Goal: Information Seeking & Learning: Find specific fact

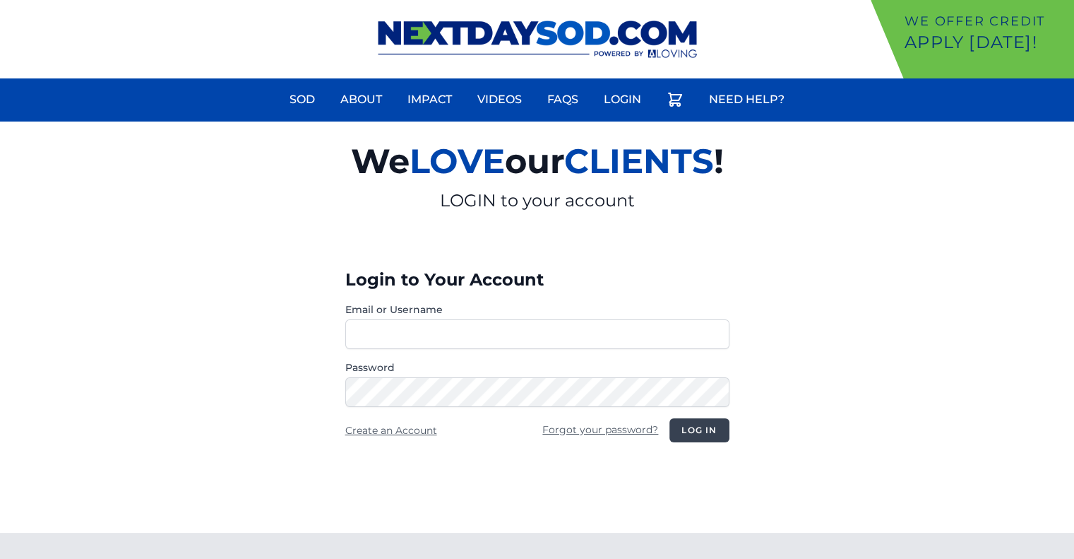
type input "********"
click at [708, 427] on button "Log in" at bounding box center [698, 430] width 59 height 24
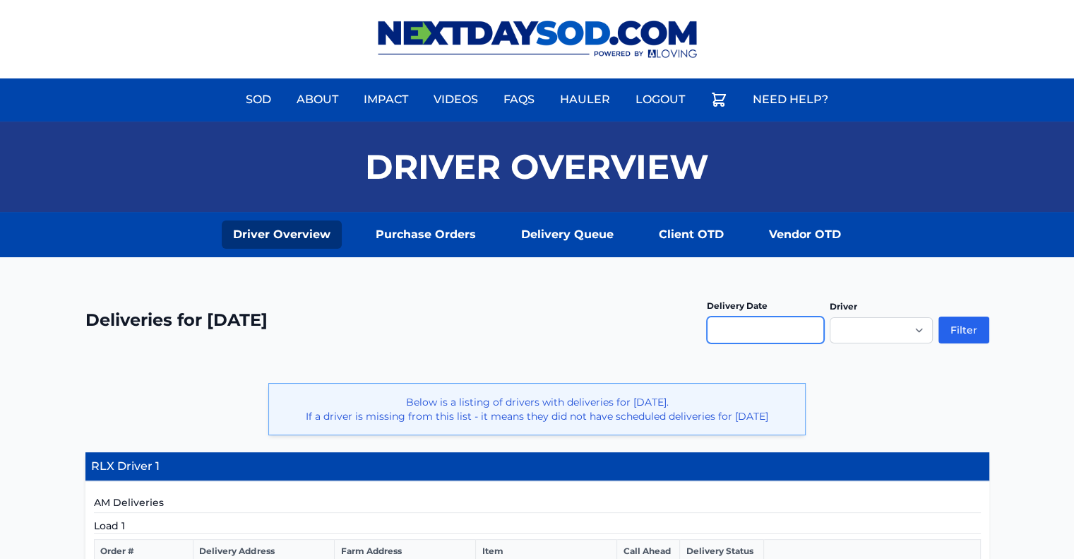
click at [725, 331] on input "text" at bounding box center [765, 329] width 117 height 27
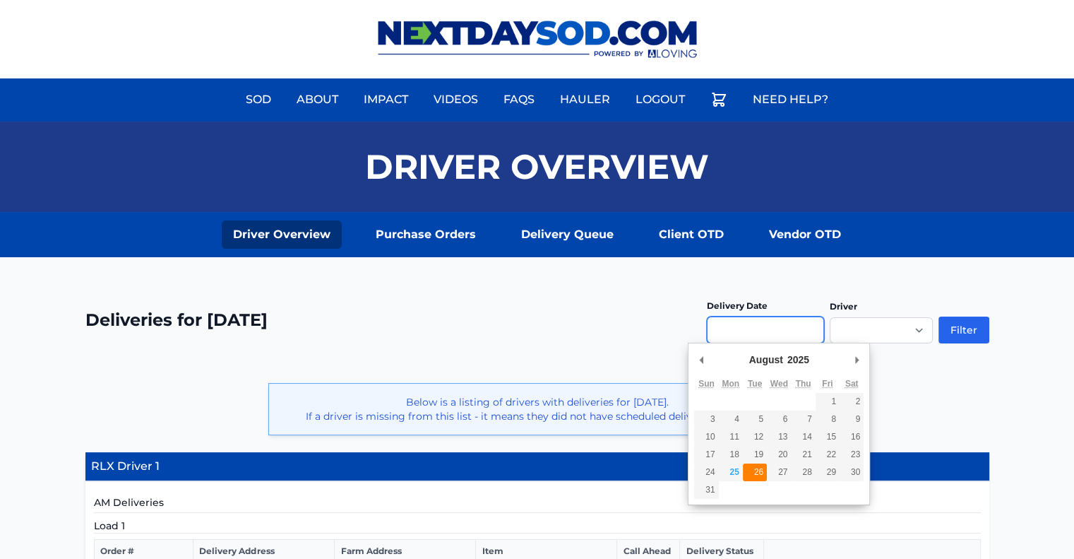
type input "**********"
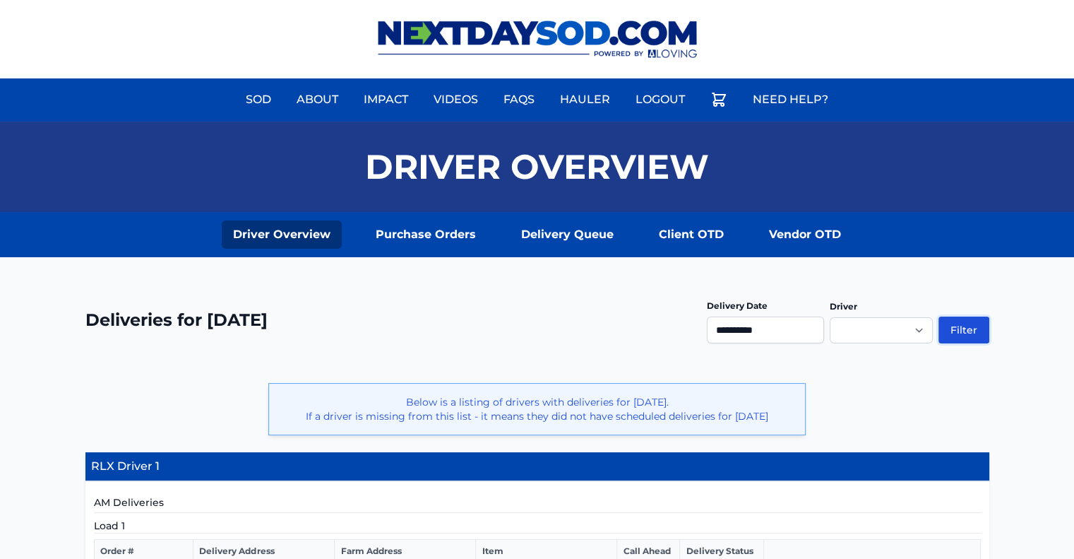
click at [963, 327] on button "Filter" at bounding box center [964, 329] width 51 height 27
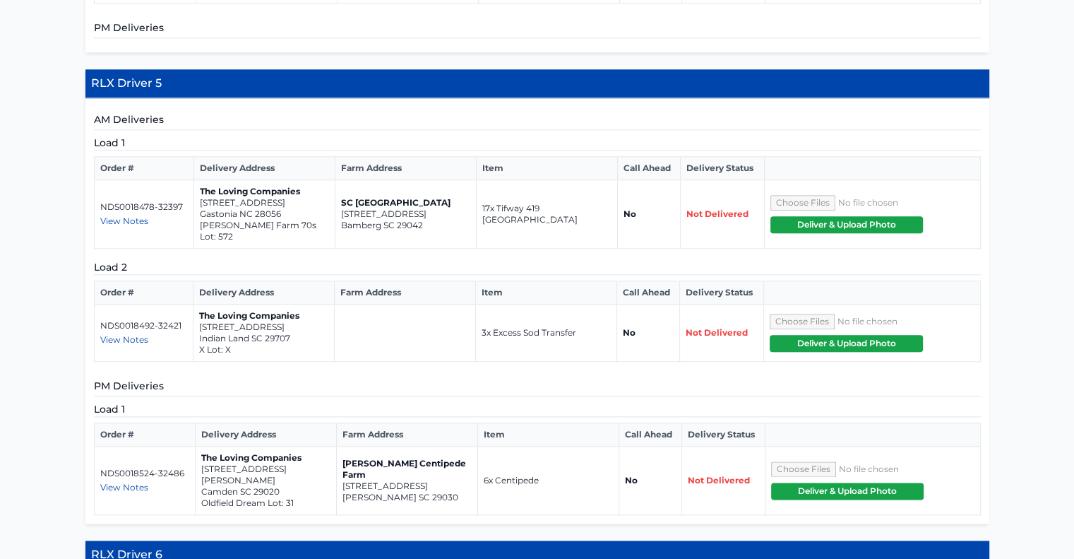
scroll to position [1554, 0]
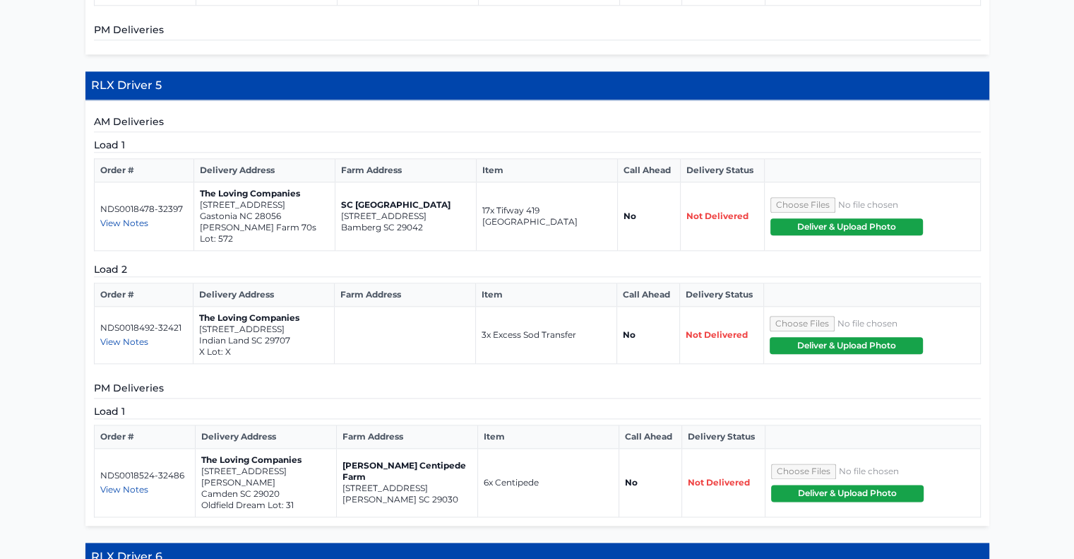
click at [134, 484] on span "View Notes" at bounding box center [124, 489] width 48 height 11
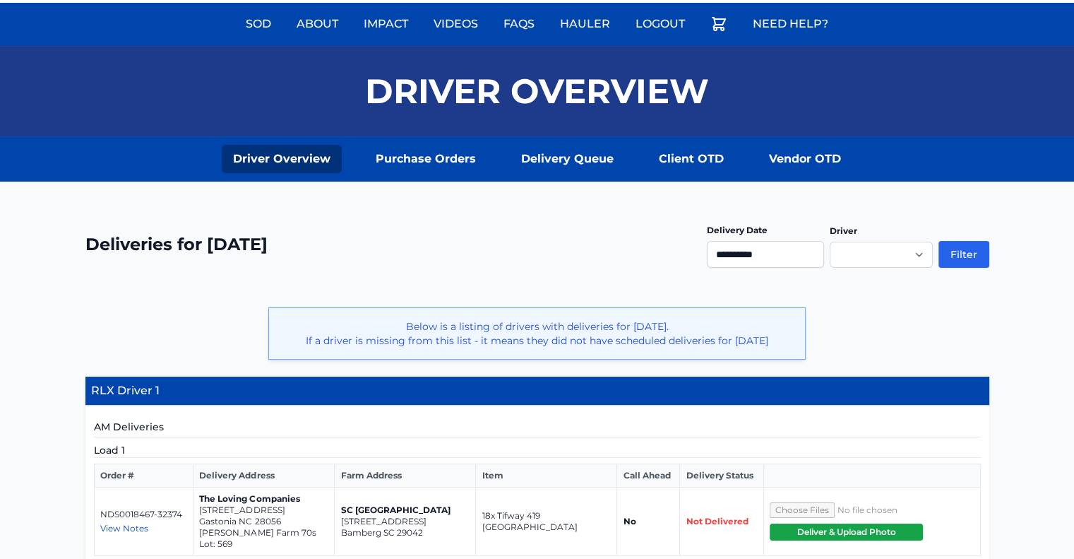
scroll to position [71, 0]
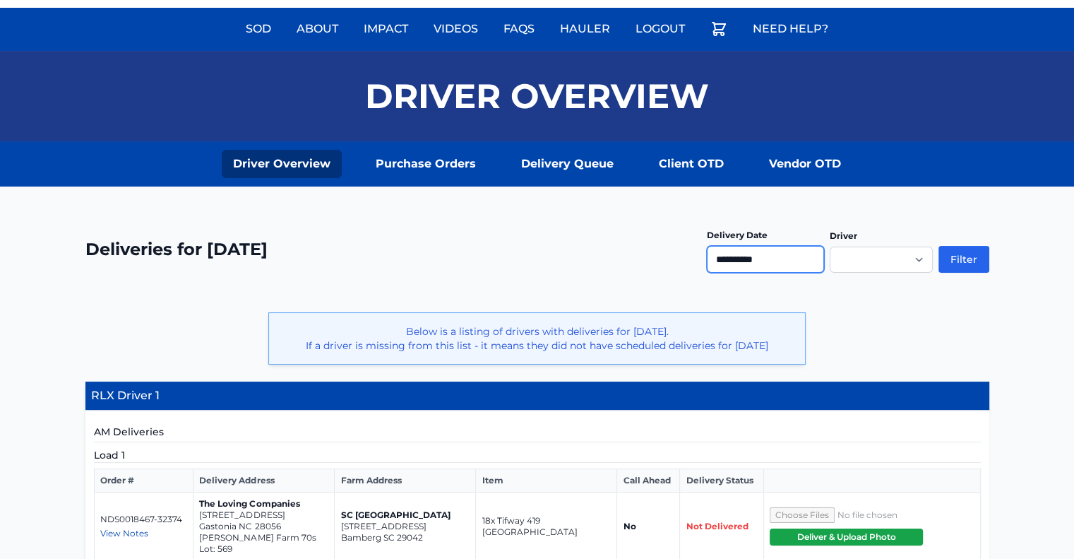
click at [764, 259] on input "**********" at bounding box center [765, 259] width 117 height 27
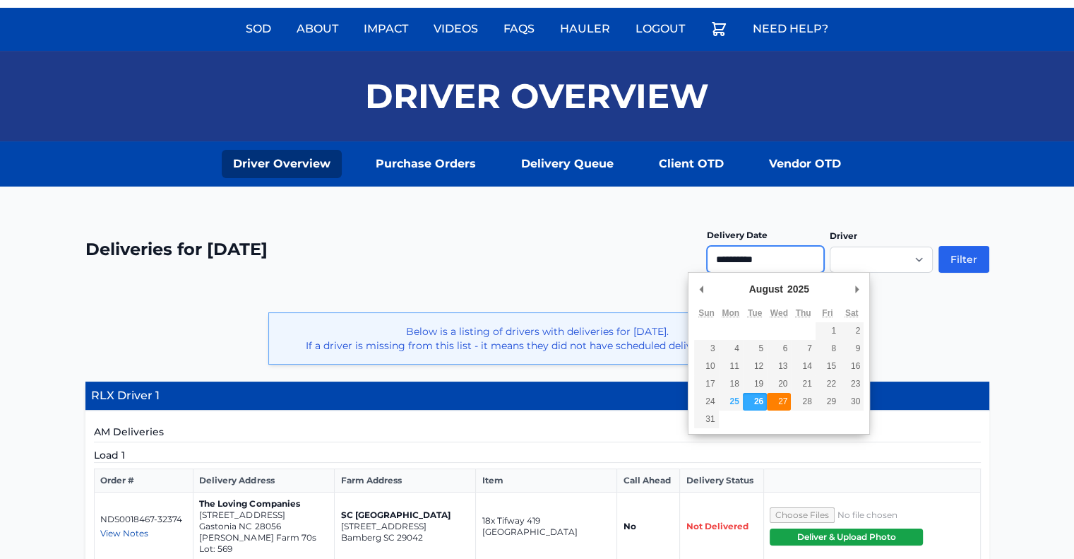
type input "**********"
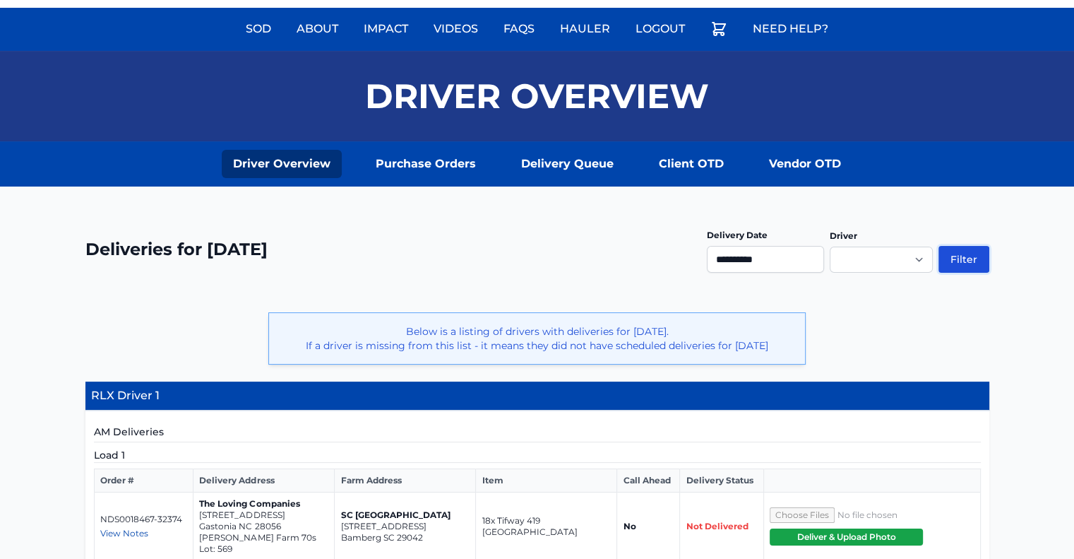
click at [964, 260] on button "Filter" at bounding box center [964, 259] width 51 height 27
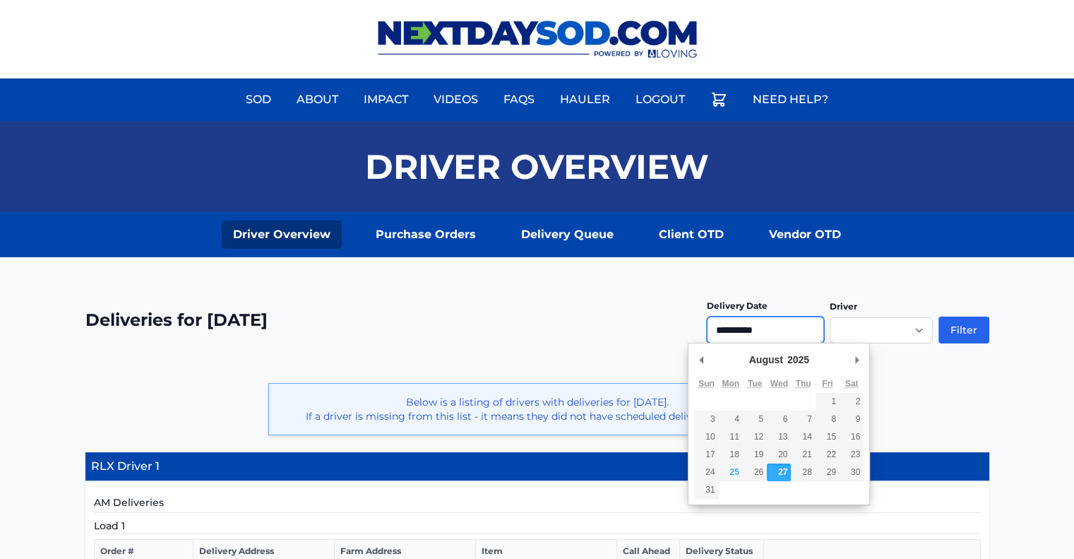
click at [763, 331] on input "**********" at bounding box center [765, 329] width 117 height 27
type input "**********"
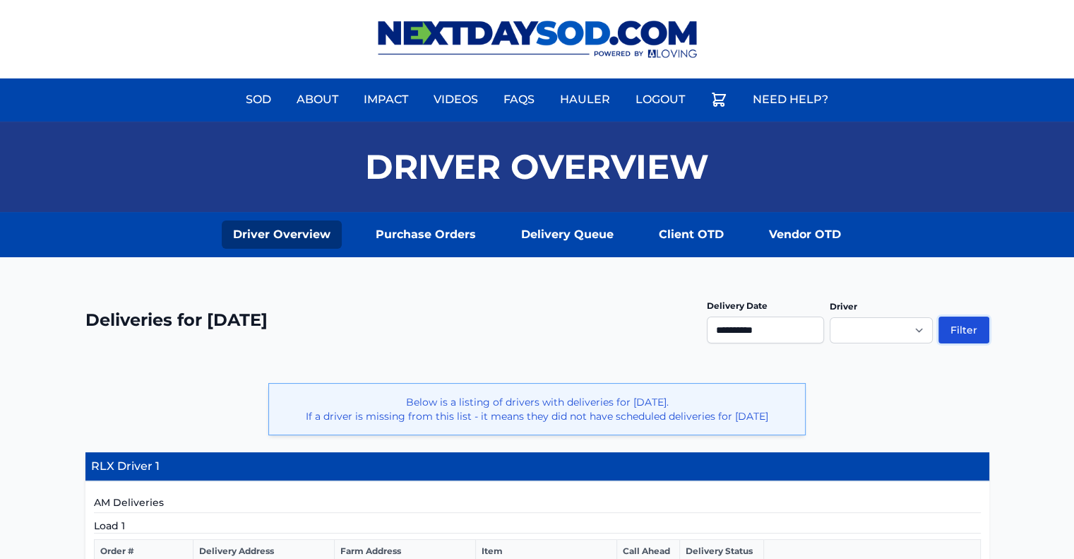
click at [963, 328] on button "Filter" at bounding box center [964, 329] width 51 height 27
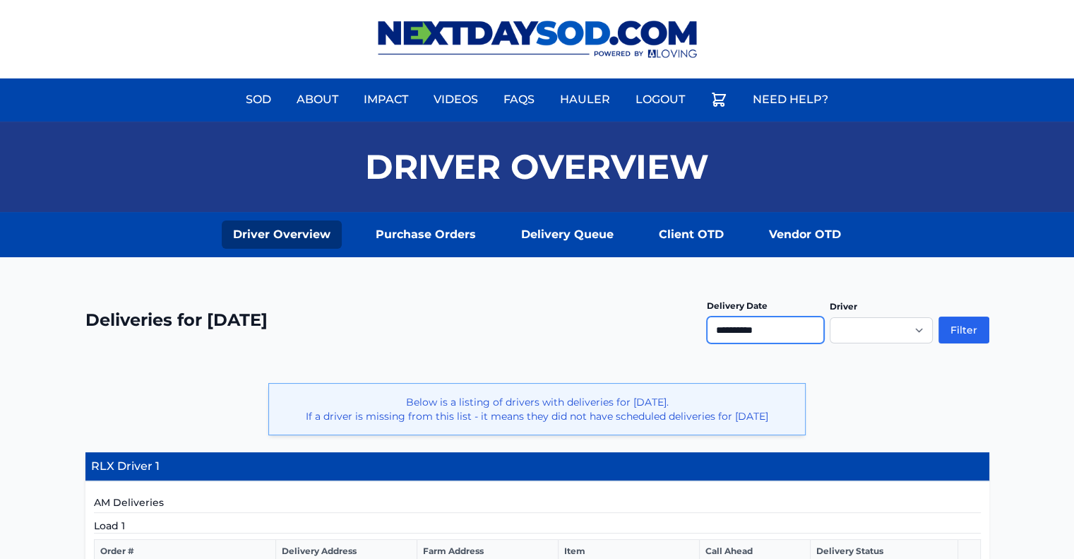
click at [770, 328] on input "**********" at bounding box center [765, 329] width 117 height 27
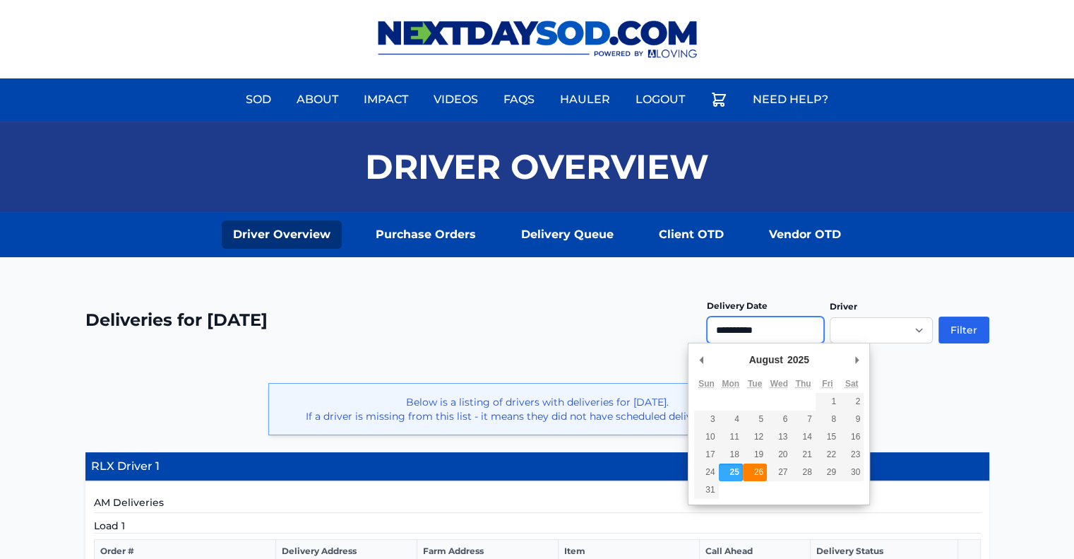
type input "**********"
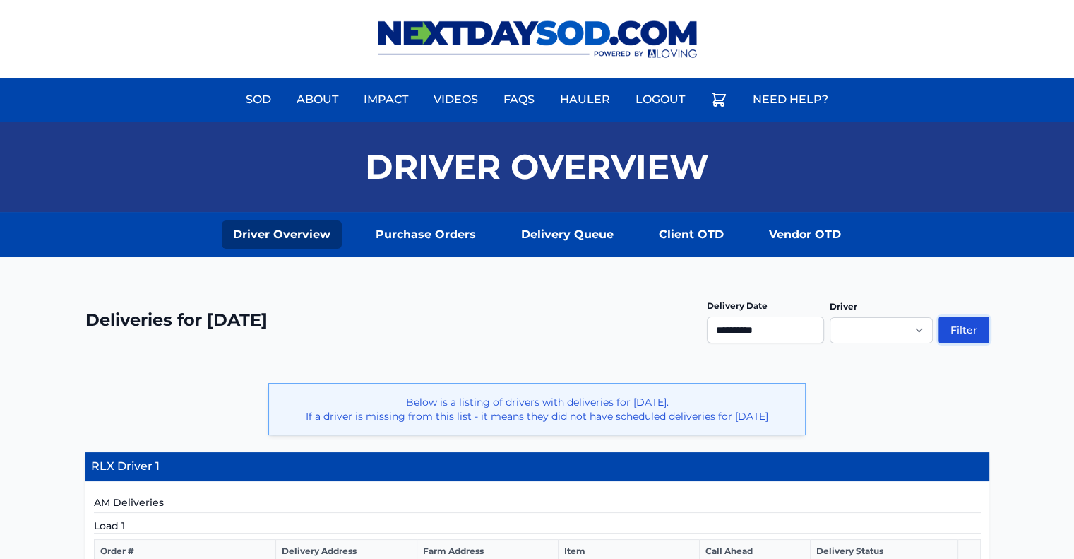
click at [980, 326] on button "Filter" at bounding box center [964, 329] width 51 height 27
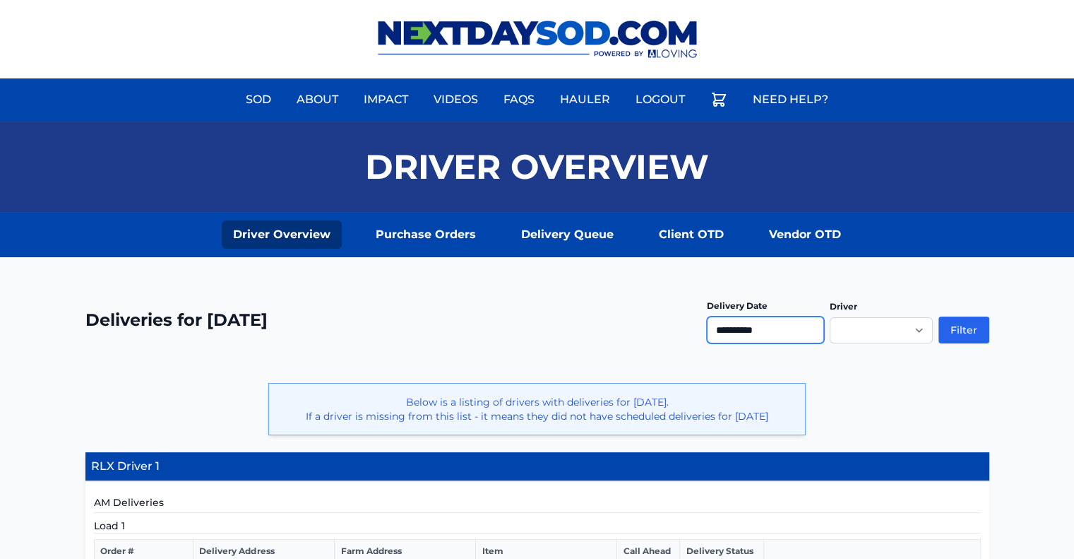
click at [774, 333] on input "**********" at bounding box center [765, 329] width 117 height 27
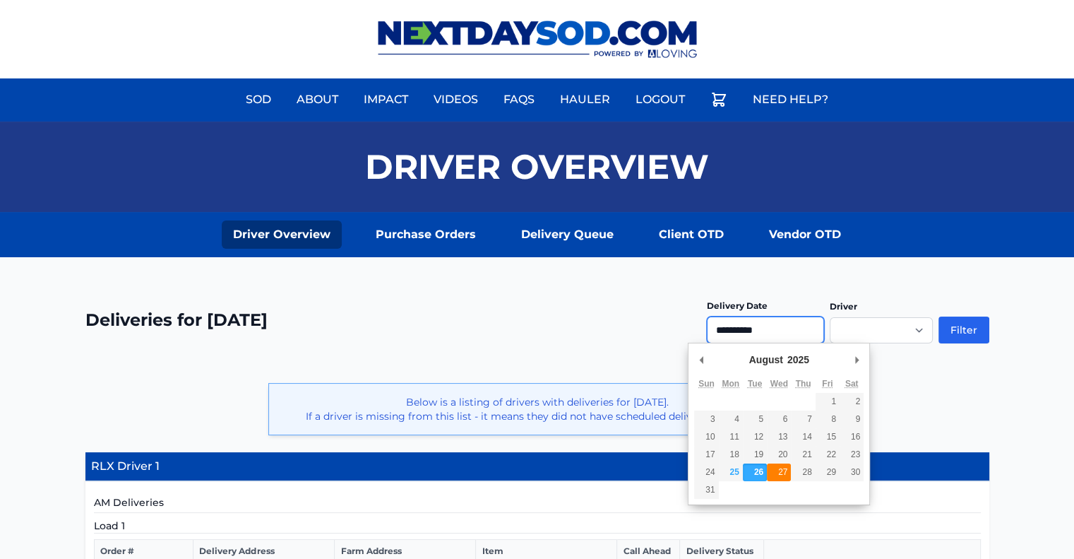
type input "**********"
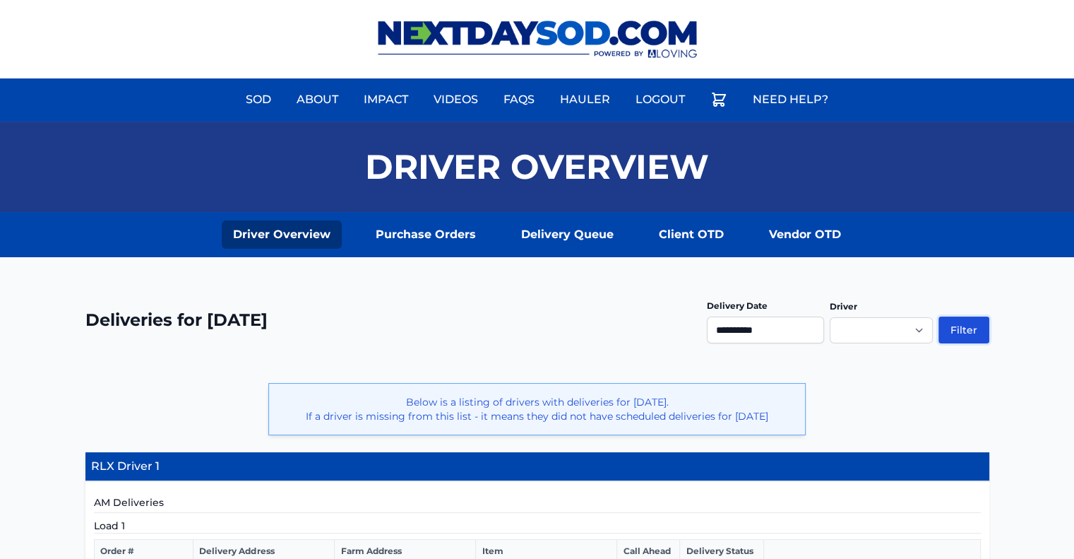
click at [967, 327] on button "Filter" at bounding box center [964, 329] width 51 height 27
click at [757, 330] on input "**********" at bounding box center [765, 329] width 117 height 27
click at [966, 327] on button "Filter" at bounding box center [964, 329] width 51 height 27
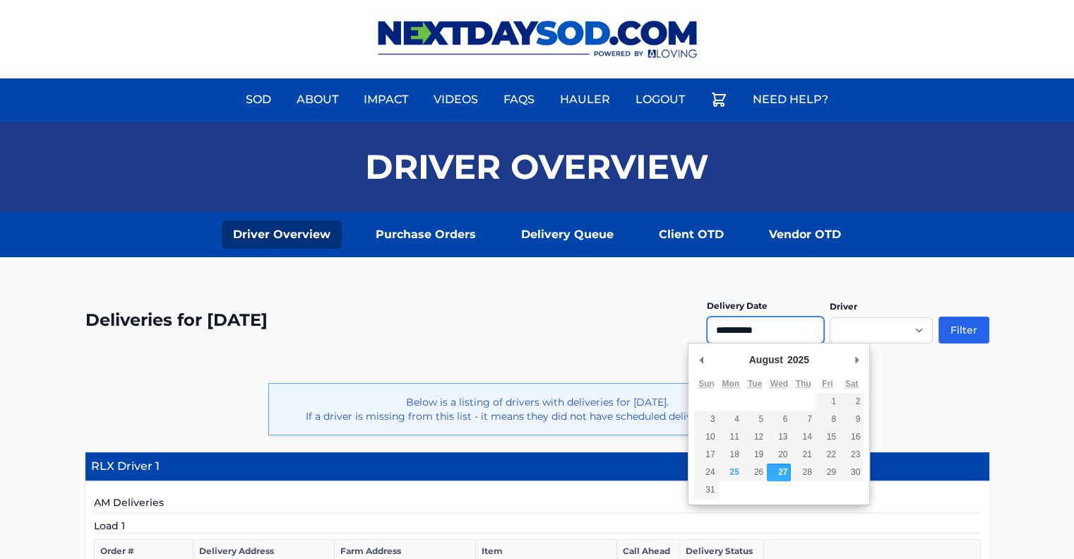
click at [766, 332] on input "**********" at bounding box center [765, 329] width 117 height 27
type input "**********"
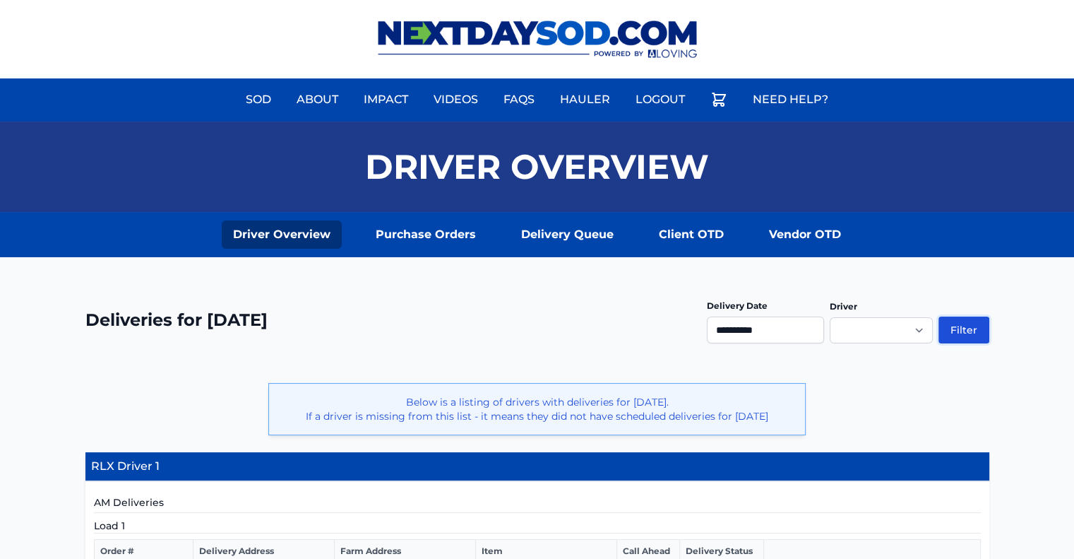
click at [977, 327] on button "Filter" at bounding box center [964, 329] width 51 height 27
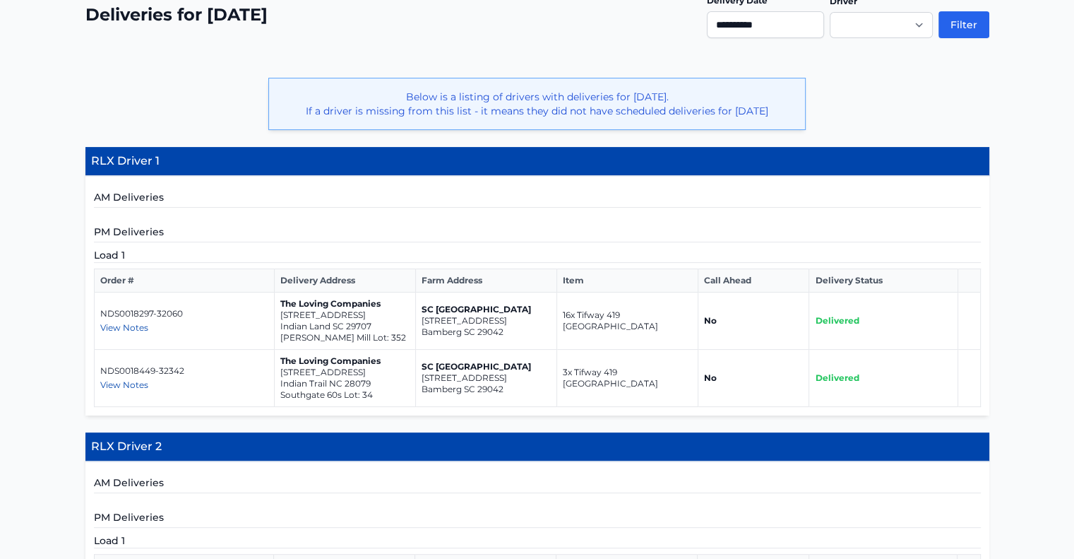
scroll to position [353, 0]
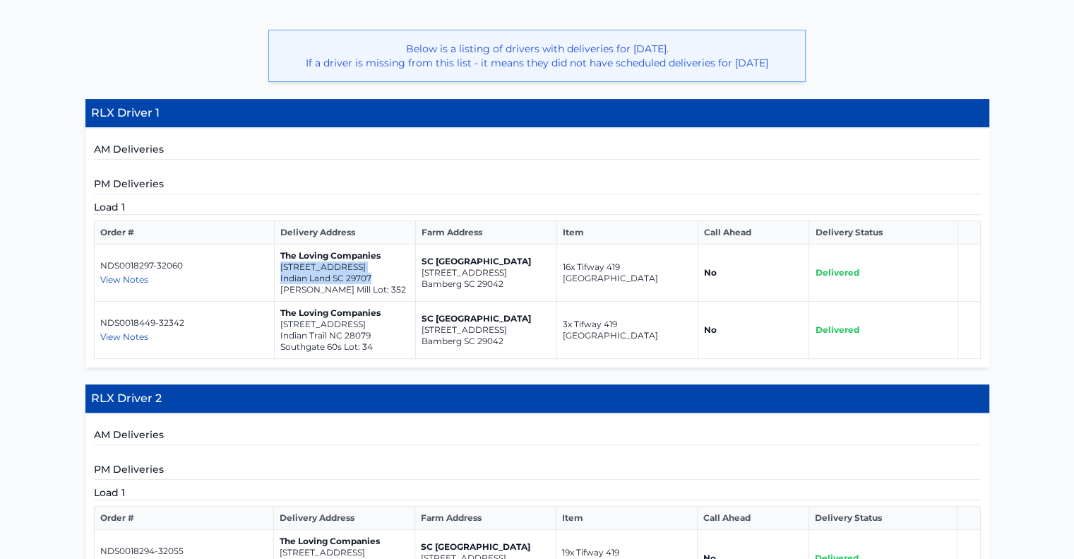
drag, startPoint x: 278, startPoint y: 263, endPoint x: 373, endPoint y: 278, distance: 95.7
click at [373, 278] on td "The Loving Companies [STREET_ADDRESS] [PERSON_NAME] Mill Lot: 352" at bounding box center [344, 272] width 141 height 57
copy td "[STREET_ADDRESS]"
drag, startPoint x: 279, startPoint y: 321, endPoint x: 381, endPoint y: 330, distance: 102.8
click at [381, 330] on td "The Loving Companies 1033 Merganser Way Indian Trail NC 28079 Southgate 60s Lot…" at bounding box center [344, 330] width 141 height 57
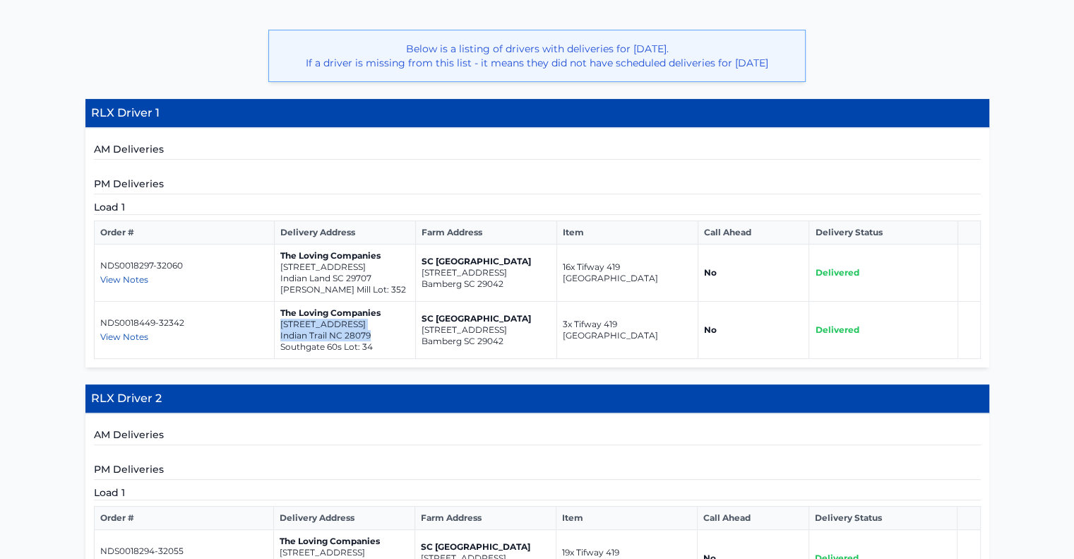
copy td "1033 Merganser Way Indian Trail NC 28079"
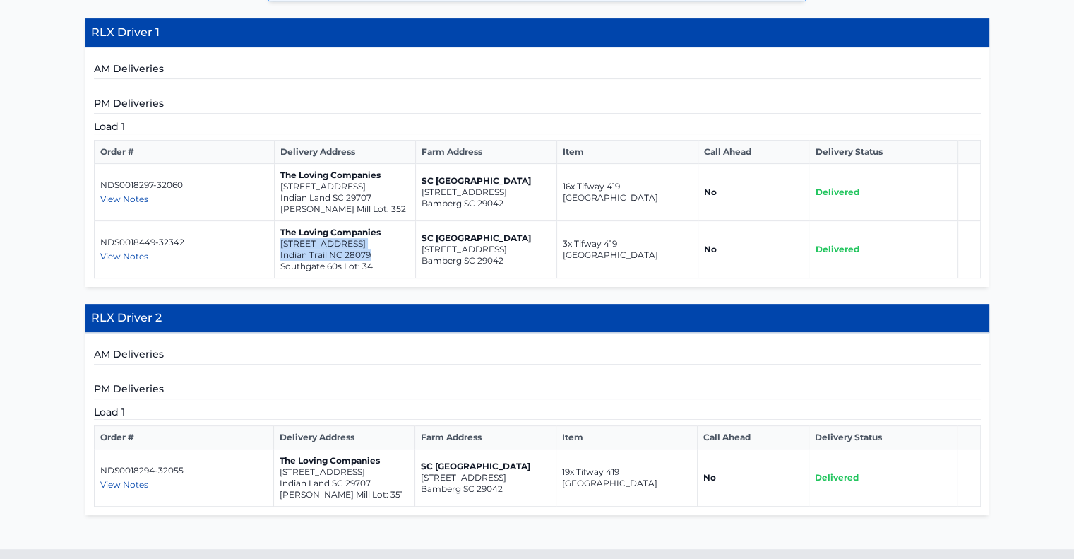
scroll to position [553, 0]
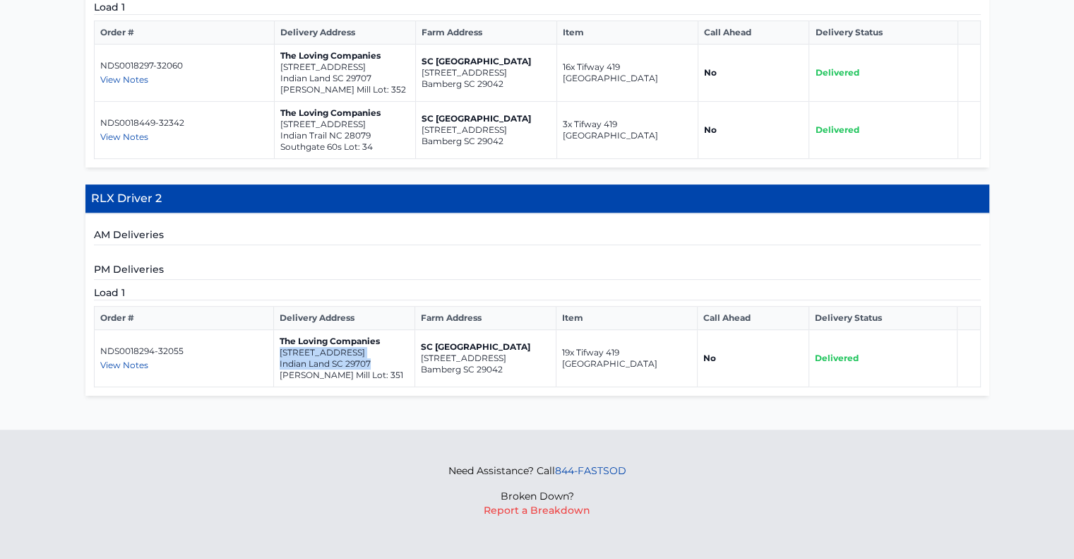
drag, startPoint x: 279, startPoint y: 345, endPoint x: 387, endPoint y: 358, distance: 108.8
click at [387, 358] on td "The Loving Companies 3817 Horsham Street Indian Land SC 29707 Harris Mill Lot: …" at bounding box center [343, 358] width 141 height 57
copy td "3817 Horsham Street Indian Land SC 29707"
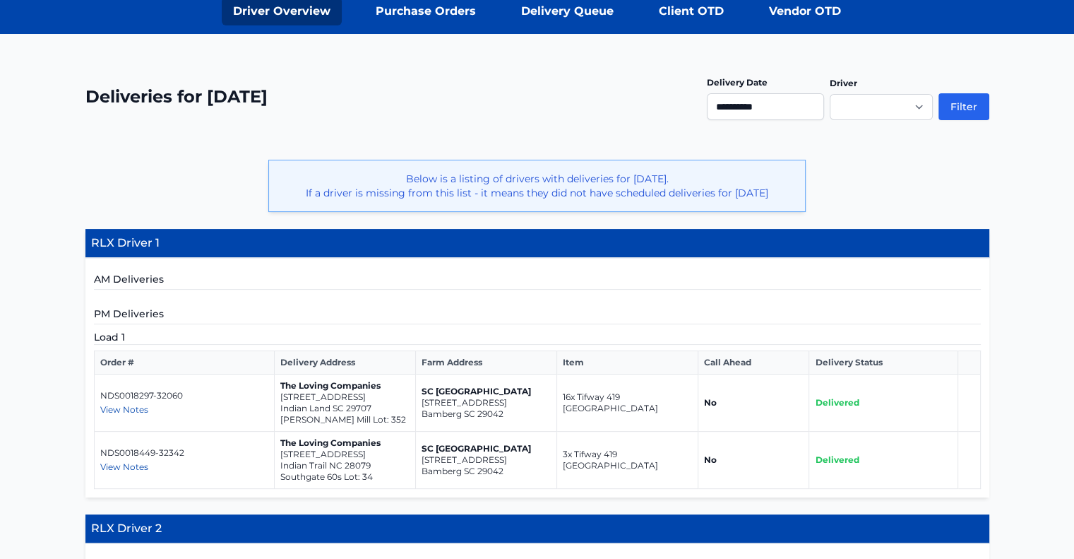
scroll to position [0, 0]
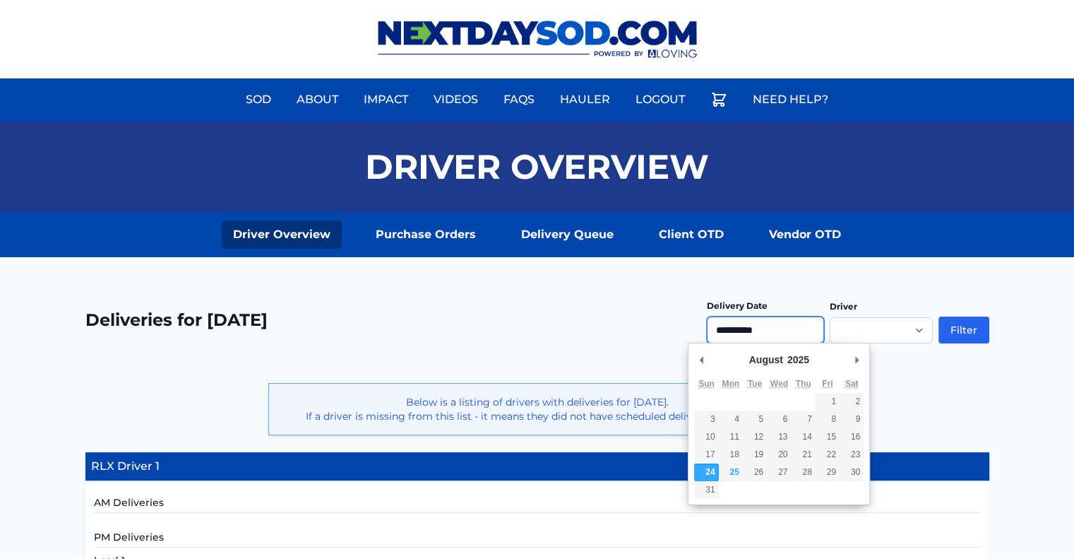
click at [758, 334] on input "**********" at bounding box center [765, 329] width 117 height 27
type input "**********"
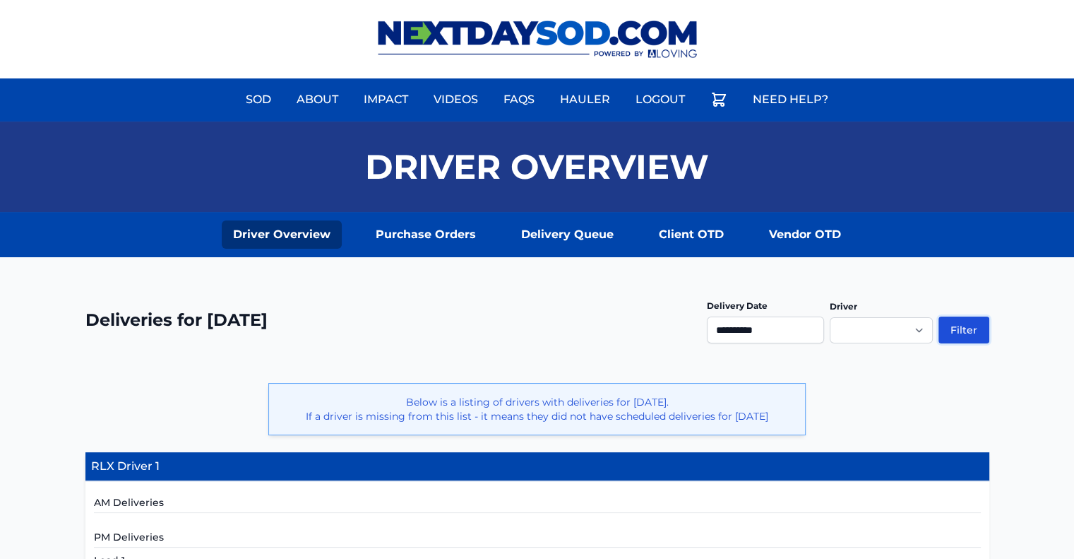
click at [958, 325] on button "Filter" at bounding box center [964, 329] width 51 height 27
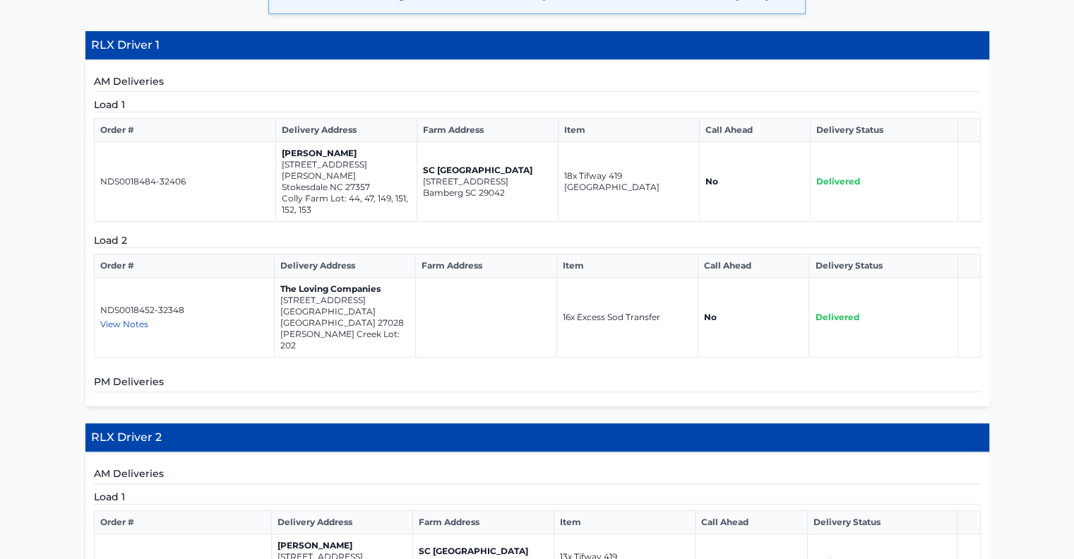
scroll to position [424, 0]
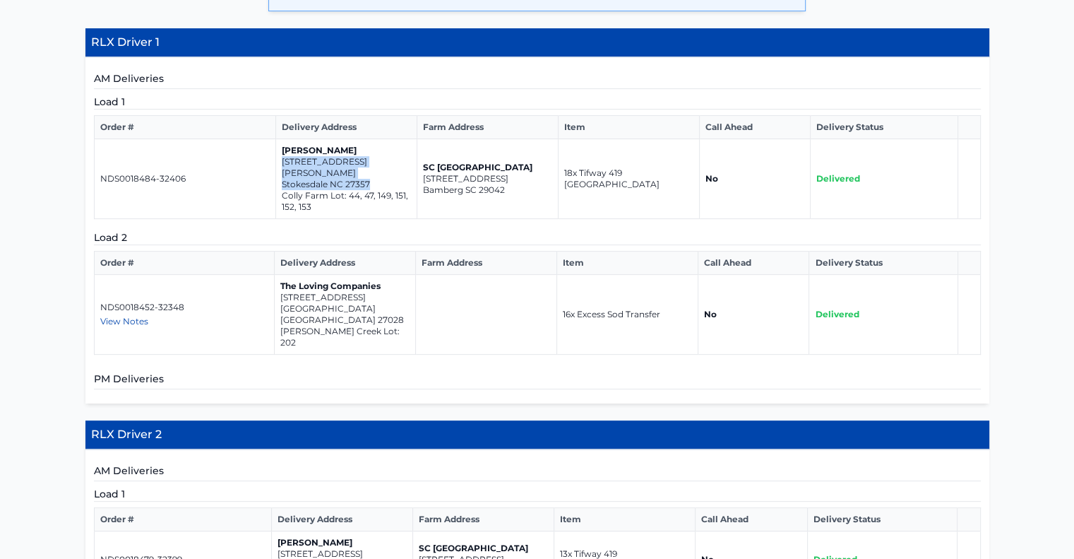
drag, startPoint x: 280, startPoint y: 157, endPoint x: 379, endPoint y: 172, distance: 100.7
click at [379, 172] on td "[PERSON_NAME] [STREET_ADDRESS][PERSON_NAME] [GEOGRAPHIC_DATA] Lot: 44, 47, 149,…" at bounding box center [346, 179] width 141 height 80
copy td "[STREET_ADDRESS][PERSON_NAME]"
drag, startPoint x: 279, startPoint y: 278, endPoint x: 373, endPoint y: 289, distance: 94.6
click at [373, 292] on p "[STREET_ADDRESS]" at bounding box center [344, 297] width 129 height 11
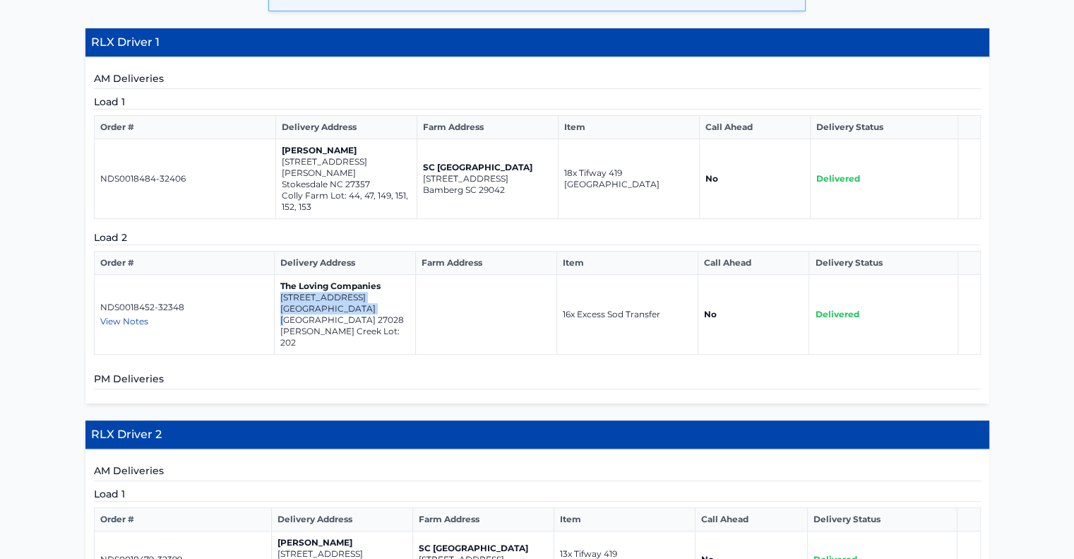
drag, startPoint x: 278, startPoint y: 282, endPoint x: 376, endPoint y: 290, distance: 98.5
click at [376, 290] on td "The Loving Companies [STREET_ADDRESS][PERSON_NAME]" at bounding box center [344, 315] width 141 height 80
copy td "[STREET_ADDRESS]"
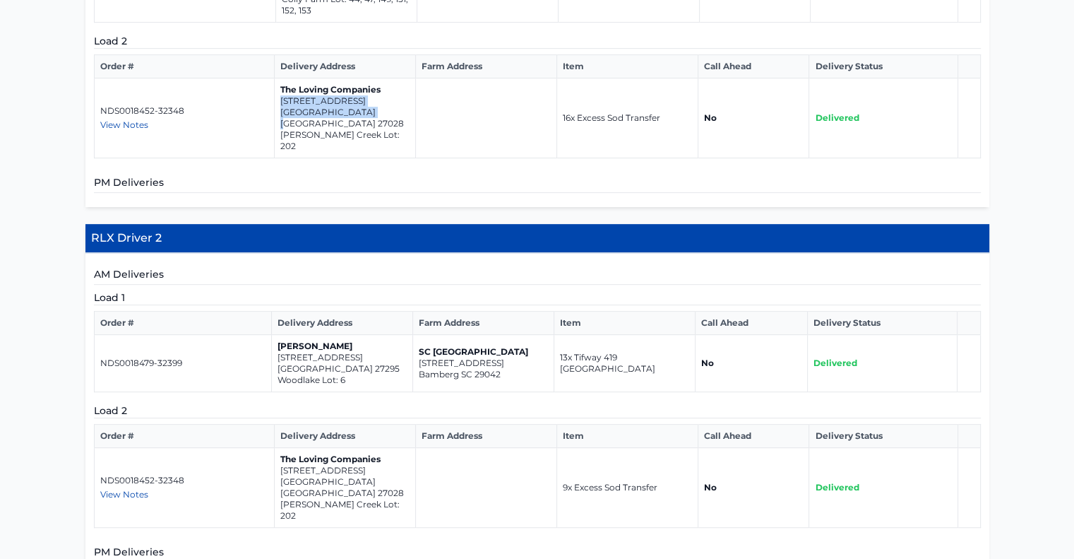
scroll to position [636, 0]
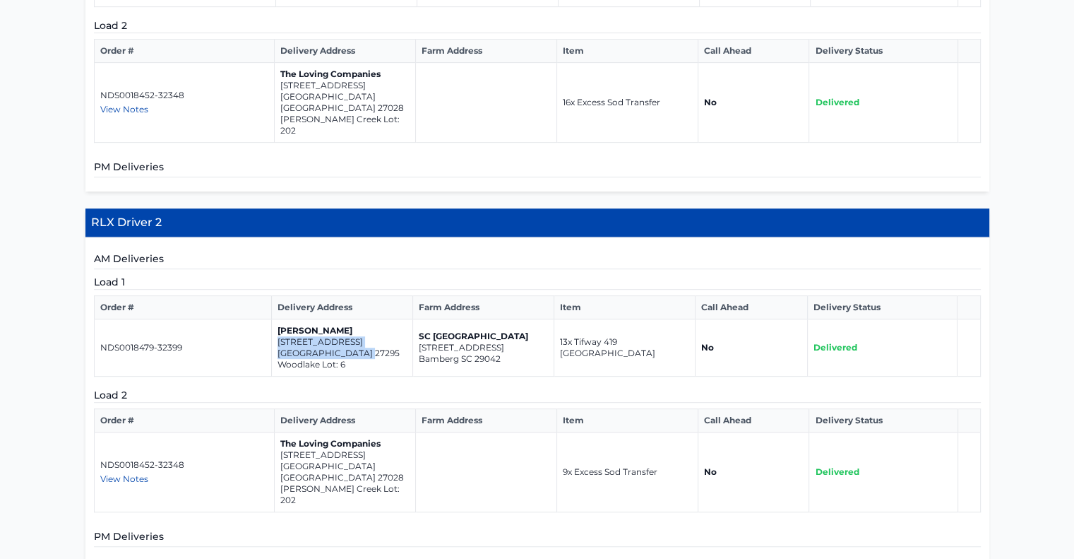
drag, startPoint x: 278, startPoint y: 301, endPoint x: 367, endPoint y: 314, distance: 89.2
click at [367, 319] on td "[PERSON_NAME] [STREET_ADDRESS]" at bounding box center [342, 347] width 141 height 57
copy td "[STREET_ADDRESS]"
drag, startPoint x: 279, startPoint y: 415, endPoint x: 376, endPoint y: 426, distance: 98.1
click at [376, 432] on td "The Loving Companies [STREET_ADDRESS][PERSON_NAME]" at bounding box center [344, 472] width 141 height 80
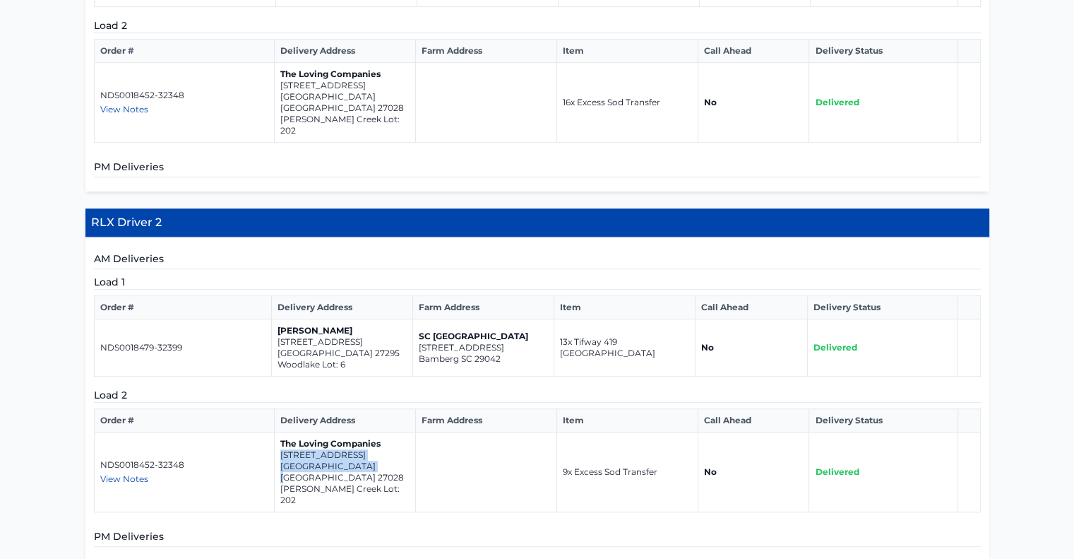
copy td "[STREET_ADDRESS]"
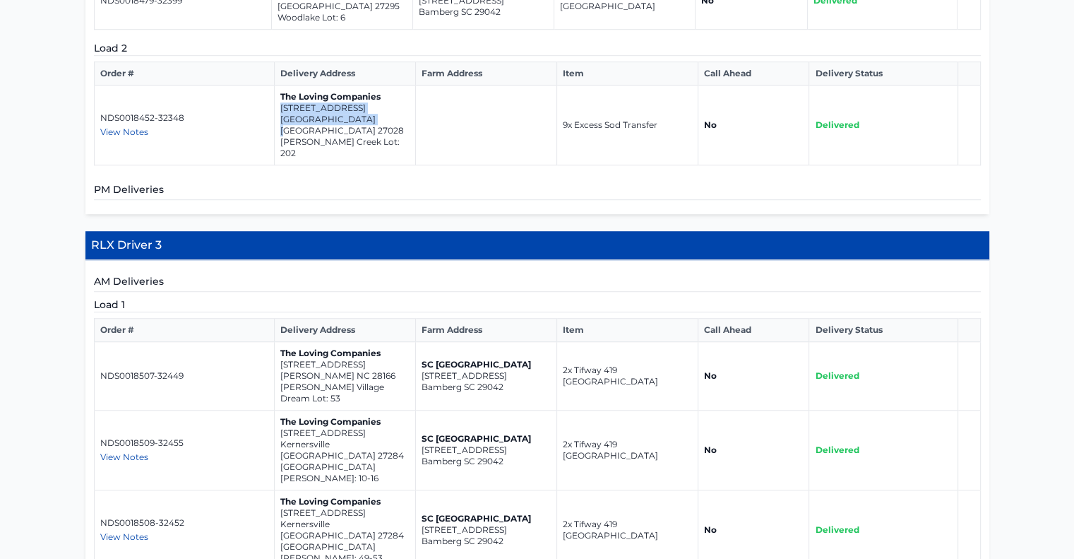
scroll to position [1059, 0]
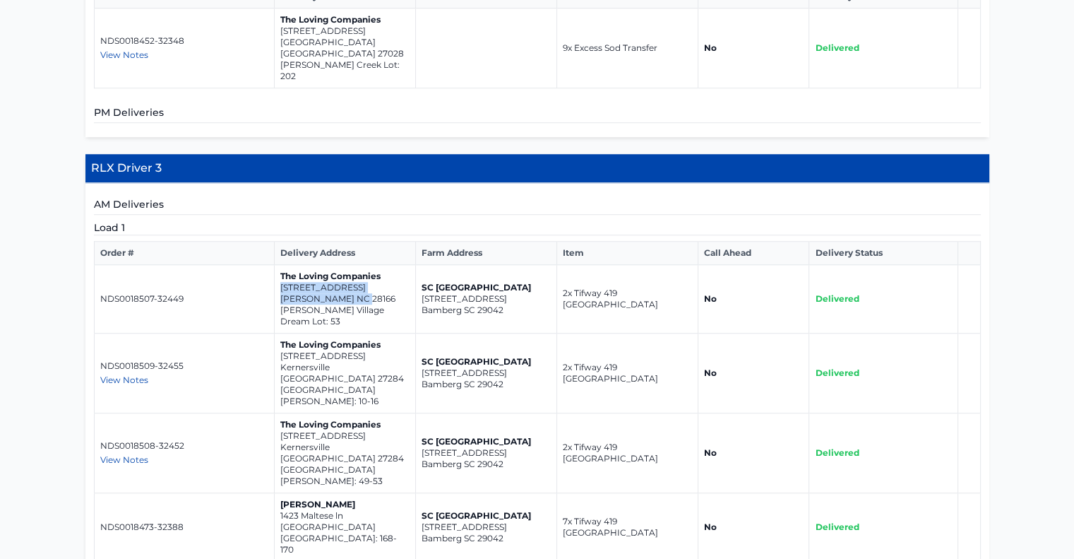
drag, startPoint x: 278, startPoint y: 224, endPoint x: 369, endPoint y: 239, distance: 92.4
click at [372, 265] on td "The Loving Companies [STREET_ADDRESS][PERSON_NAME] [PERSON_NAME] Village Dream …" at bounding box center [344, 299] width 141 height 69
copy td "[STREET_ADDRESS][PERSON_NAME]"
drag, startPoint x: 278, startPoint y: 293, endPoint x: 383, endPoint y: 304, distance: 105.1
click at [383, 333] on td "The Loving Companies [STREET_ADDRESS] [GEOGRAPHIC_DATA][PERSON_NAME] Lot: 10-16" at bounding box center [344, 373] width 141 height 80
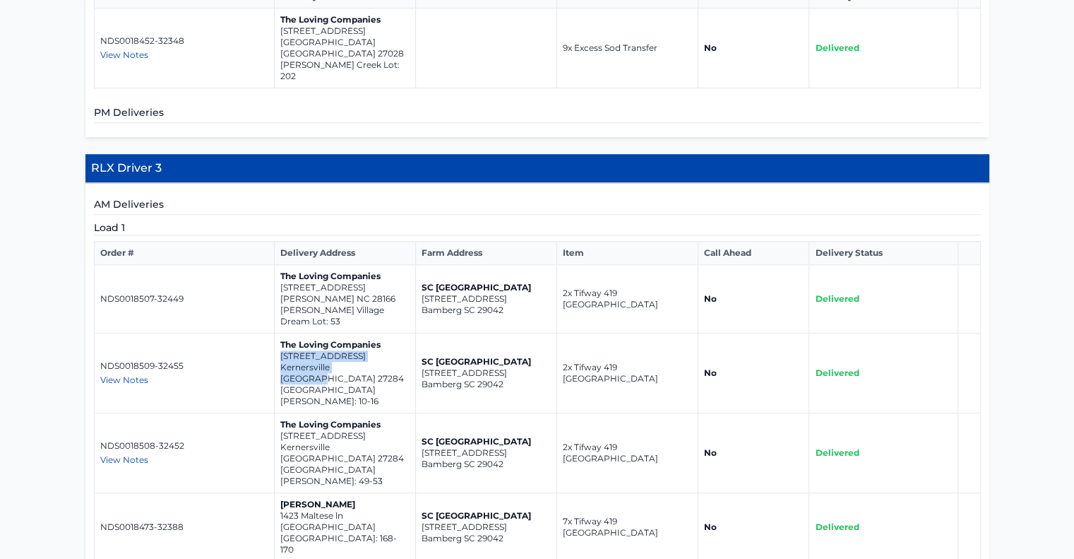
copy td "[STREET_ADDRESS]"
drag, startPoint x: 278, startPoint y: 351, endPoint x: 385, endPoint y: 361, distance: 107.1
click at [385, 413] on td "The Loving Companies [STREET_ADDRESS] [GEOGRAPHIC_DATA][PERSON_NAME]: 49-53" at bounding box center [344, 453] width 141 height 80
copy td "[STREET_ADDRESS]"
click at [277, 493] on td "[PERSON_NAME] [STREET_ADDRESS] Lot: 168-170" at bounding box center [344, 527] width 141 height 69
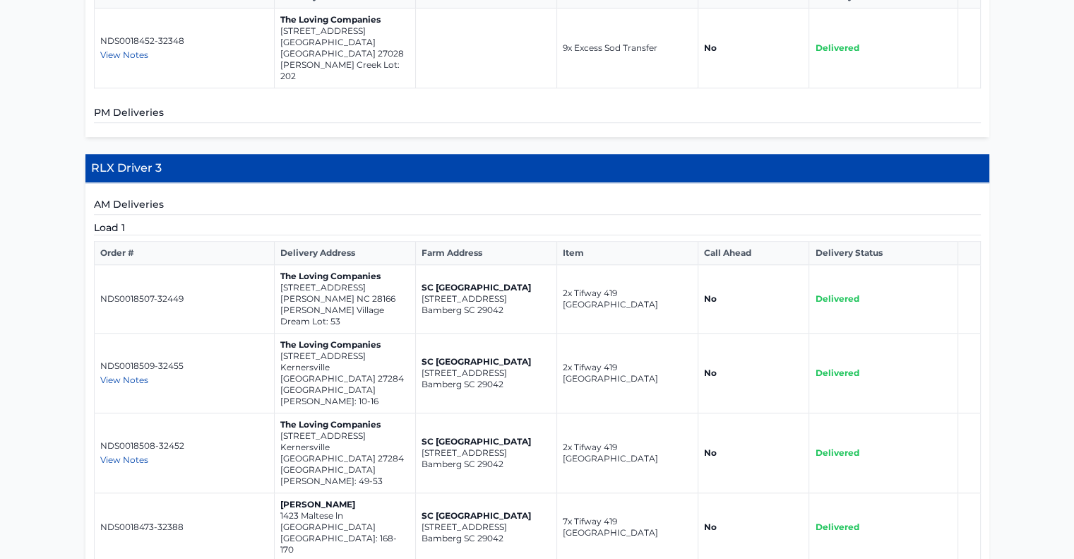
drag, startPoint x: 278, startPoint y: 406, endPoint x: 336, endPoint y: 415, distance: 58.5
click at [387, 493] on td "[PERSON_NAME] [STREET_ADDRESS] Lot: 168-170" at bounding box center [344, 527] width 141 height 69
copy td "[STREET_ADDRESS]"
drag, startPoint x: 278, startPoint y: 350, endPoint x: 381, endPoint y: 358, distance: 103.5
click at [381, 413] on td "The Loving Companies [STREET_ADDRESS] [GEOGRAPHIC_DATA][PERSON_NAME]: 49-53" at bounding box center [344, 453] width 141 height 80
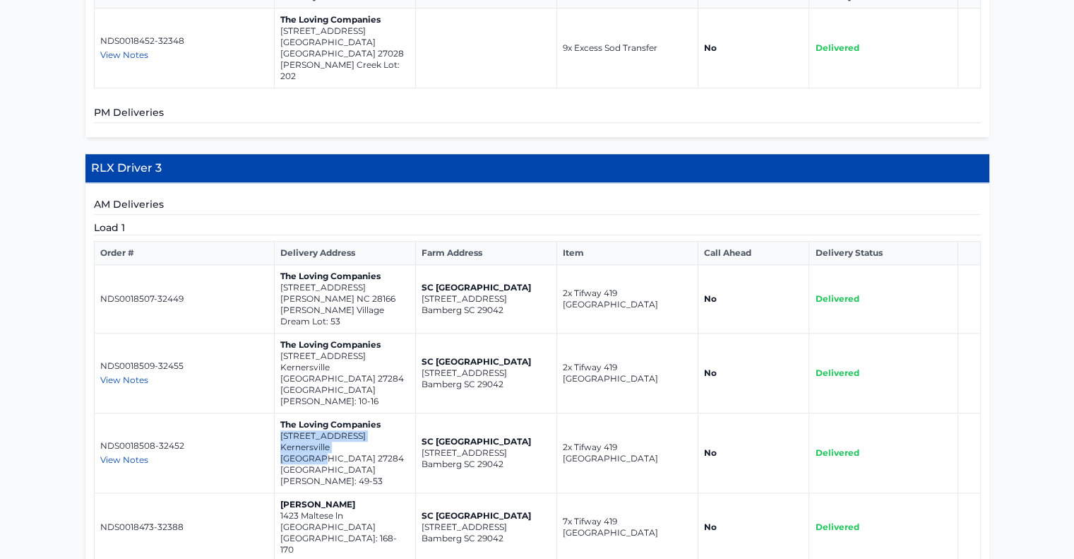
copy td "[STREET_ADDRESS]"
drag, startPoint x: 278, startPoint y: 407, endPoint x: 383, endPoint y: 420, distance: 105.4
click at [383, 493] on td "[PERSON_NAME] [STREET_ADDRESS] Lot: 168-170" at bounding box center [344, 527] width 141 height 69
copy td "[STREET_ADDRESS]"
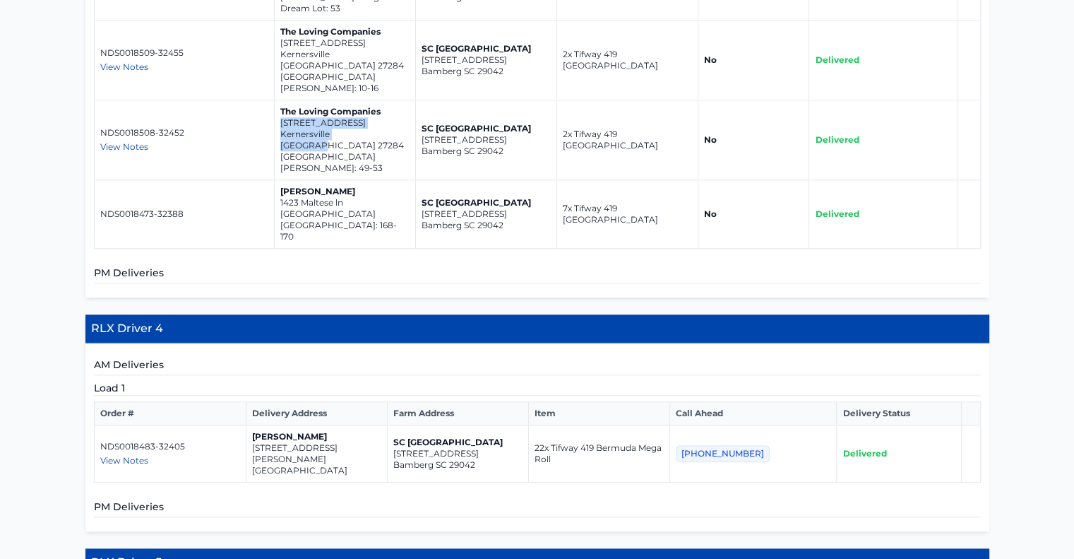
scroll to position [1483, 0]
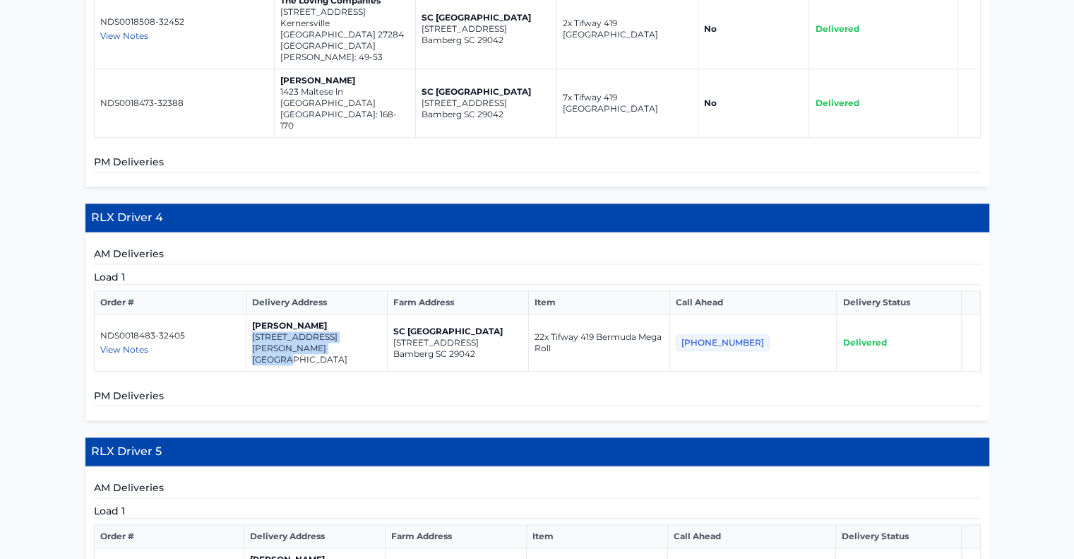
drag, startPoint x: 265, startPoint y: 216, endPoint x: 361, endPoint y: 230, distance: 97.1
click at [361, 314] on td "[PERSON_NAME] [STREET_ADDRESS][PERSON_NAME]" at bounding box center [316, 342] width 141 height 57
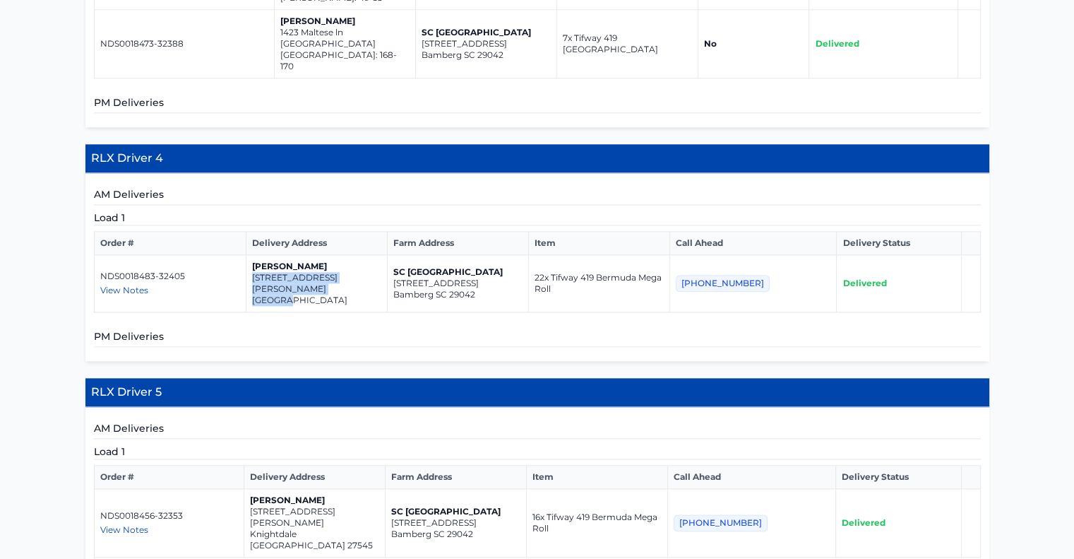
scroll to position [1624, 0]
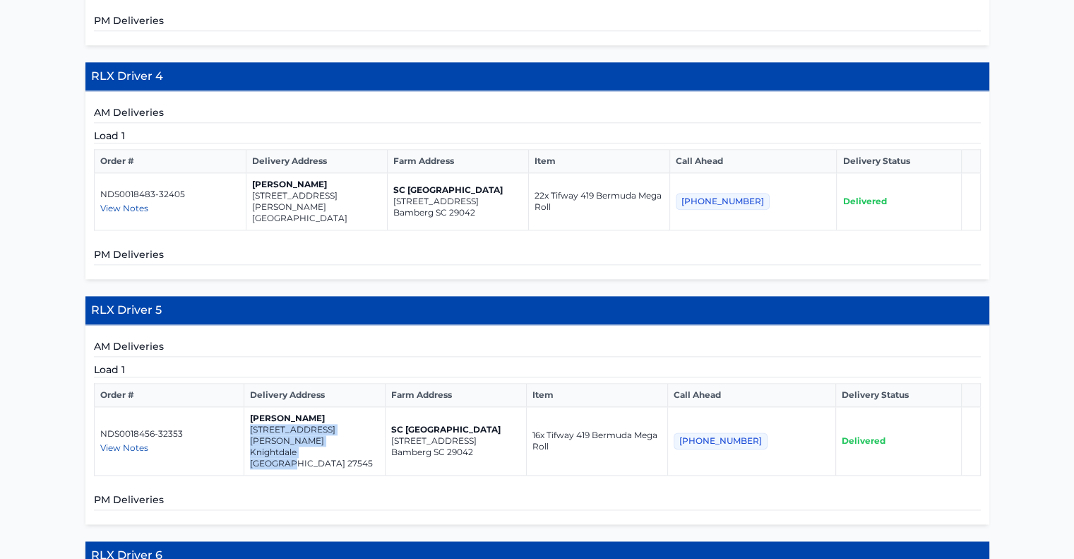
drag, startPoint x: 260, startPoint y: 296, endPoint x: 319, endPoint y: 305, distance: 60.0
click at [362, 407] on td "[PERSON_NAME] [STREET_ADDRESS][PERSON_NAME]" at bounding box center [314, 441] width 141 height 69
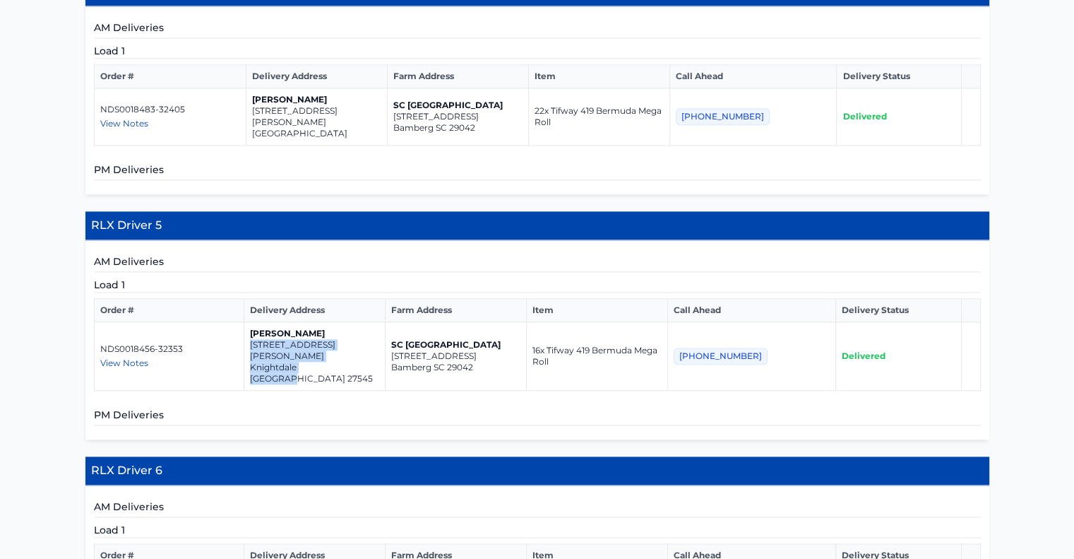
scroll to position [1977, 0]
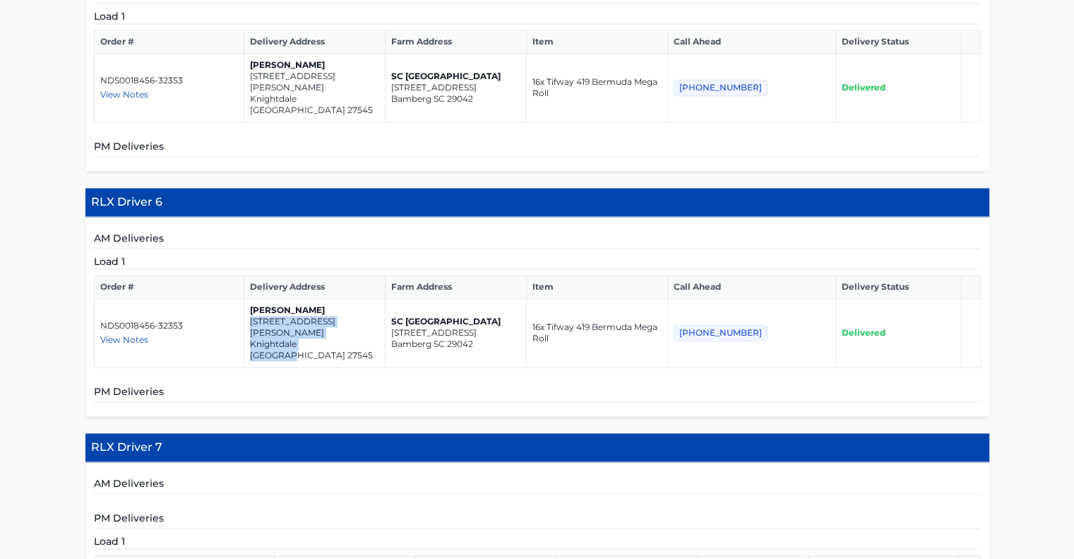
drag, startPoint x: 261, startPoint y: 165, endPoint x: 365, endPoint y: 175, distance: 105.1
click at [365, 299] on td "[PERSON_NAME] [STREET_ADDRESS][PERSON_NAME]" at bounding box center [314, 333] width 141 height 69
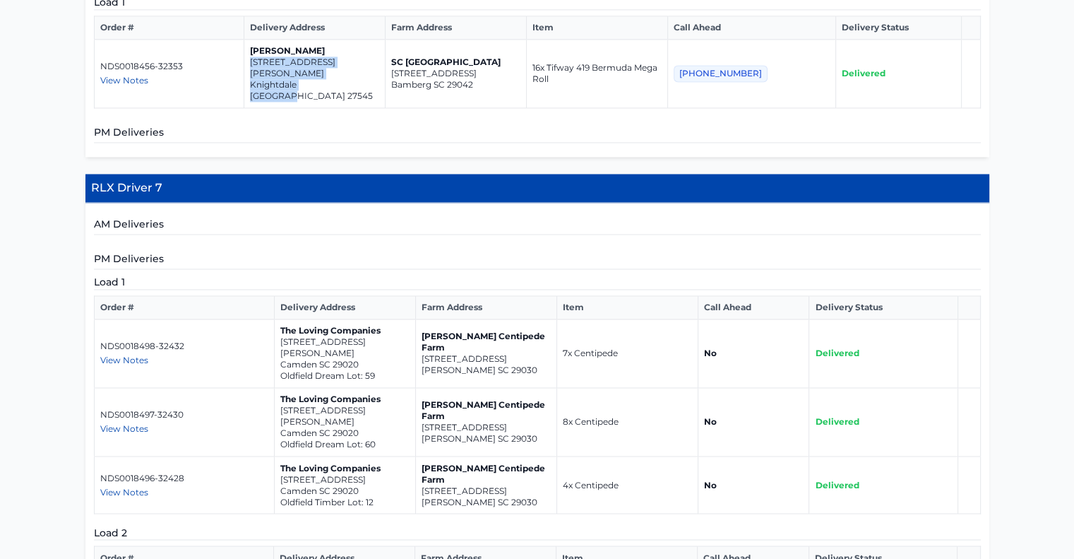
scroll to position [2260, 0]
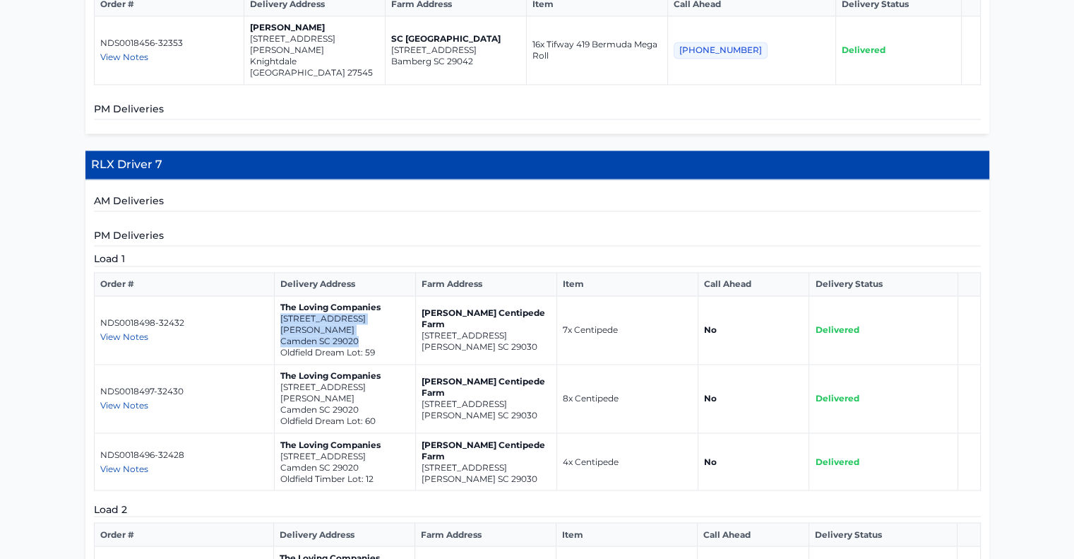
drag, startPoint x: 280, startPoint y: 135, endPoint x: 366, endPoint y: 153, distance: 88.1
click at [366, 296] on td "The Loving Companies [STREET_ADDRESS][PERSON_NAME] Dream Lot: 59" at bounding box center [344, 330] width 141 height 69
drag, startPoint x: 279, startPoint y: 193, endPoint x: 370, endPoint y: 203, distance: 91.6
click at [370, 364] on td "The Loving Companies [STREET_ADDRESS][PERSON_NAME] Oldfield Dream Lot: 60" at bounding box center [344, 398] width 141 height 69
drag, startPoint x: 350, startPoint y: 204, endPoint x: 333, endPoint y: 239, distance: 38.5
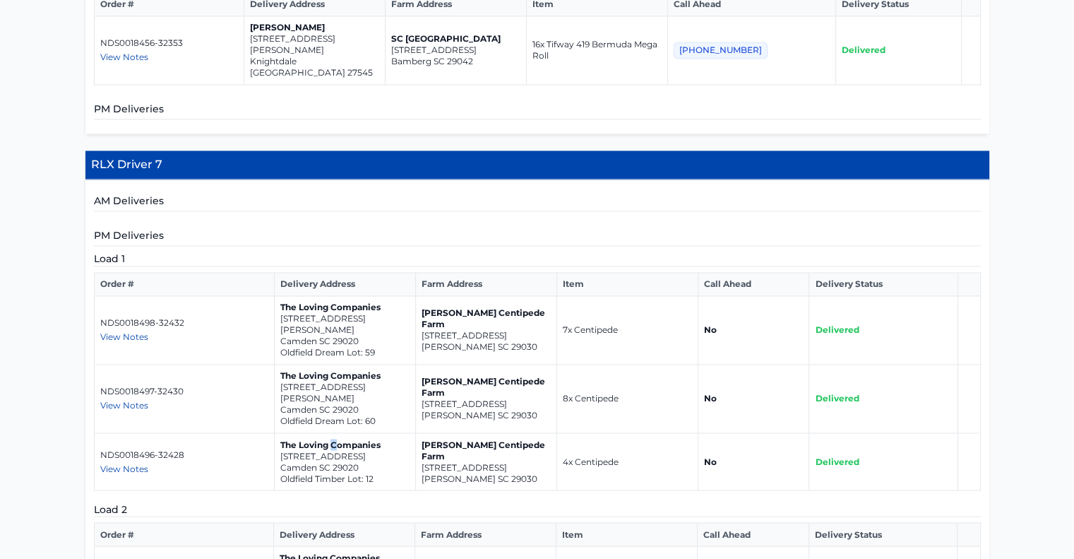
click at [333, 439] on p "The Loving Companies" at bounding box center [344, 444] width 129 height 11
drag, startPoint x: 278, startPoint y: 252, endPoint x: 367, endPoint y: 260, distance: 88.6
click at [367, 433] on td "The Loving Companies [STREET_ADDRESS][GEOGRAPHIC_DATA] Lot: 12" at bounding box center [344, 461] width 141 height 57
drag, startPoint x: 278, startPoint y: 364, endPoint x: 374, endPoint y: 371, distance: 97.1
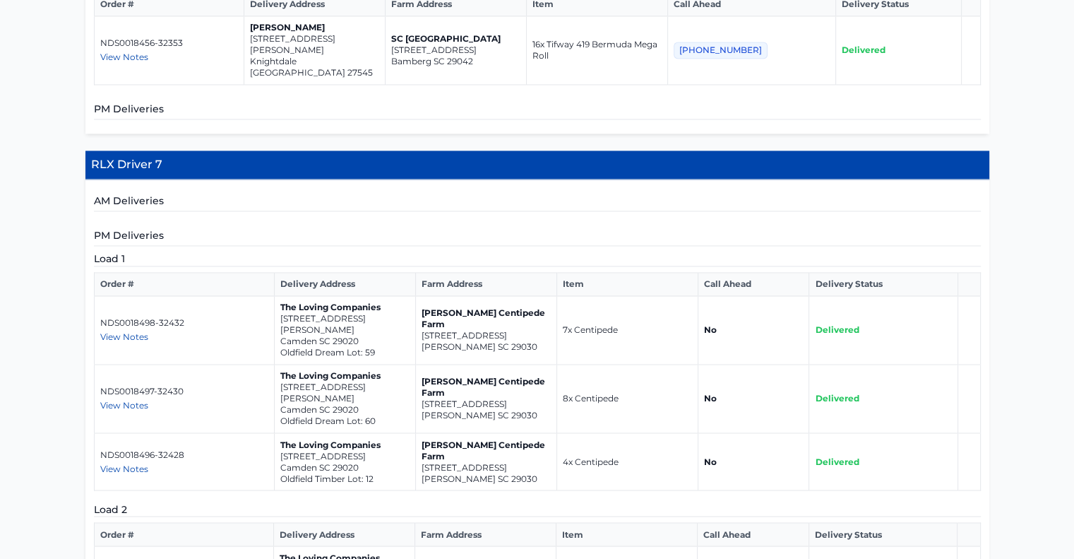
drag, startPoint x: 278, startPoint y: 364, endPoint x: 359, endPoint y: 376, distance: 81.5
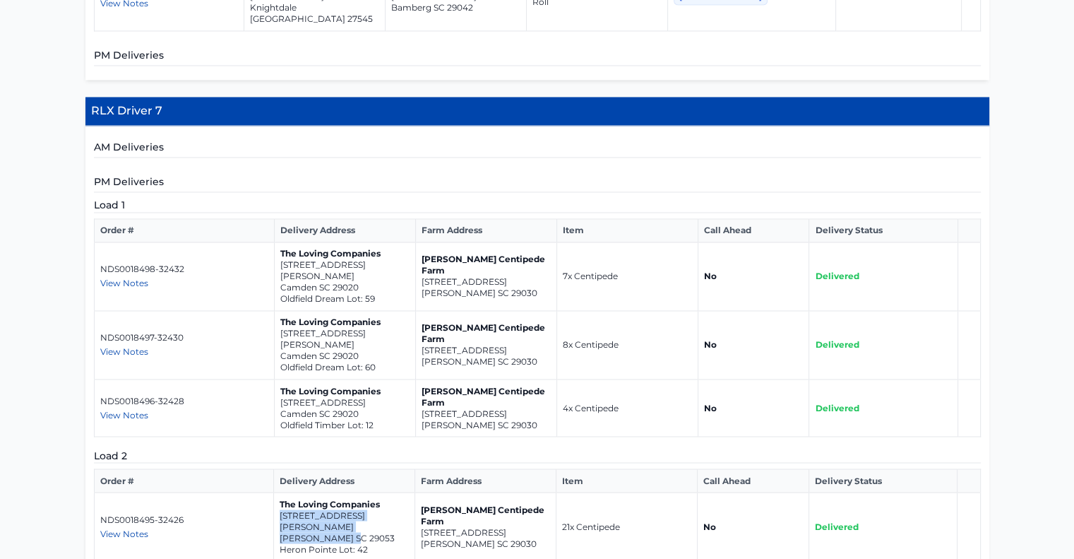
scroll to position [2389, 0]
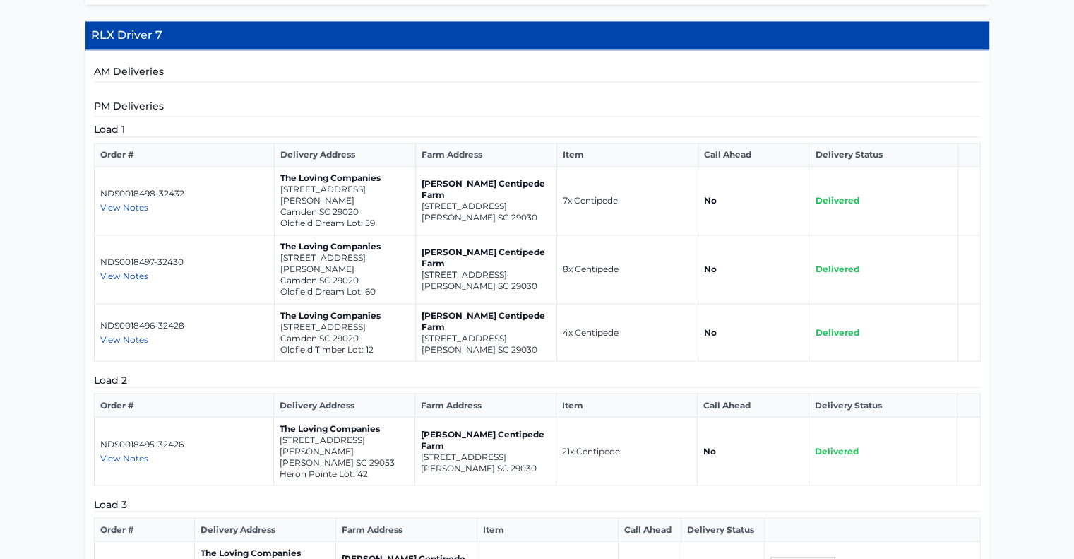
drag, startPoint x: 340, startPoint y: 350, endPoint x: 429, endPoint y: 366, distance: 90.3
drag, startPoint x: 200, startPoint y: 345, endPoint x: 278, endPoint y: 359, distance: 79.7
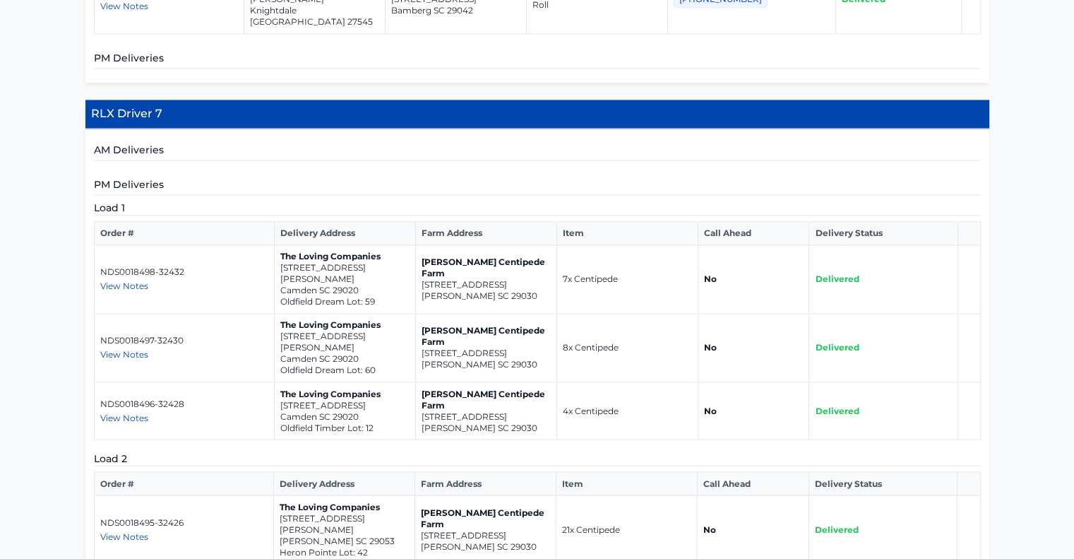
scroll to position [2248, 0]
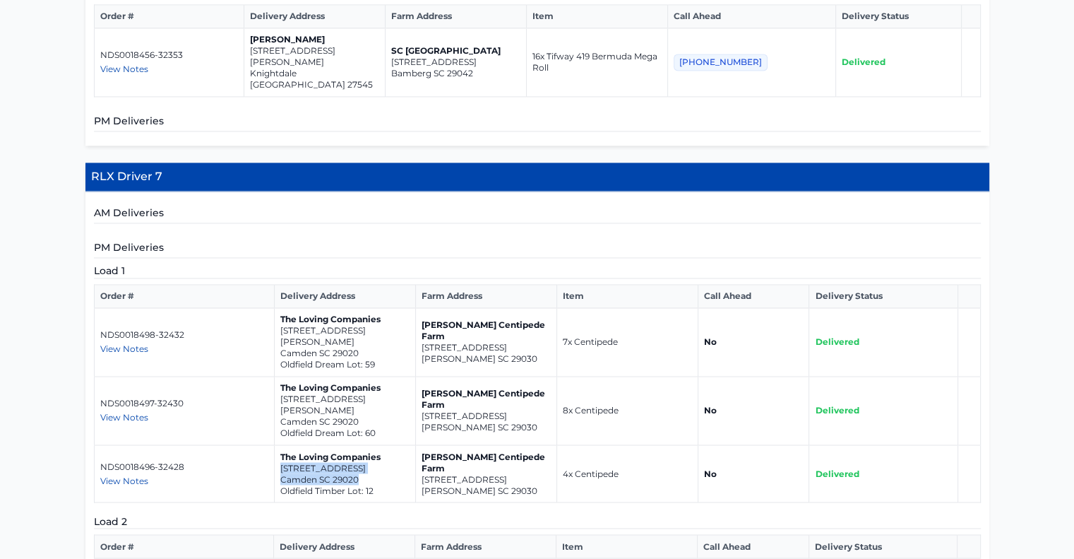
drag, startPoint x: 278, startPoint y: 261, endPoint x: 364, endPoint y: 276, distance: 87.5
click at [364, 445] on td "The Loving Companies [STREET_ADDRESS][GEOGRAPHIC_DATA] Lot: 12" at bounding box center [344, 473] width 141 height 57
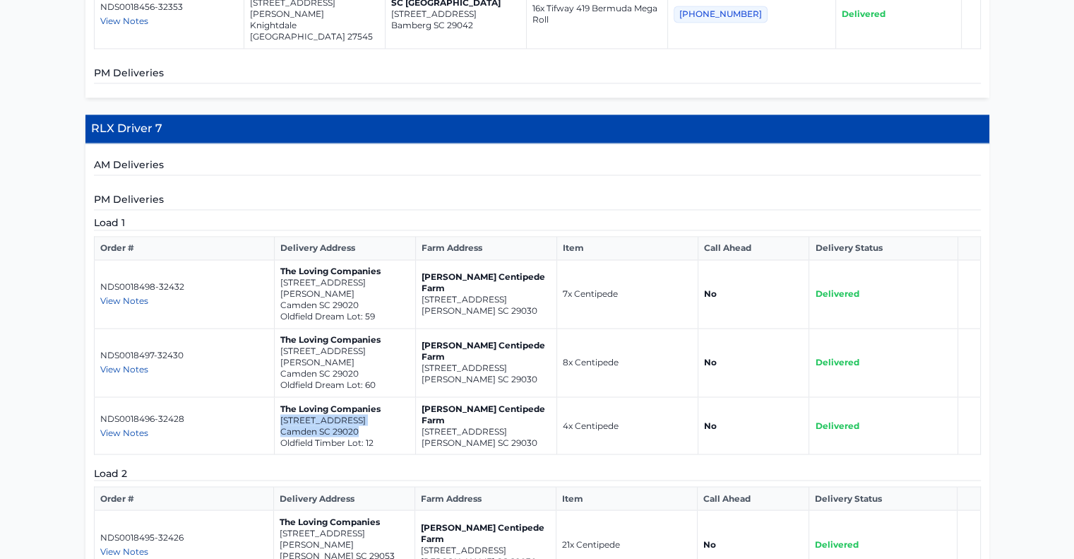
scroll to position [2319, 0]
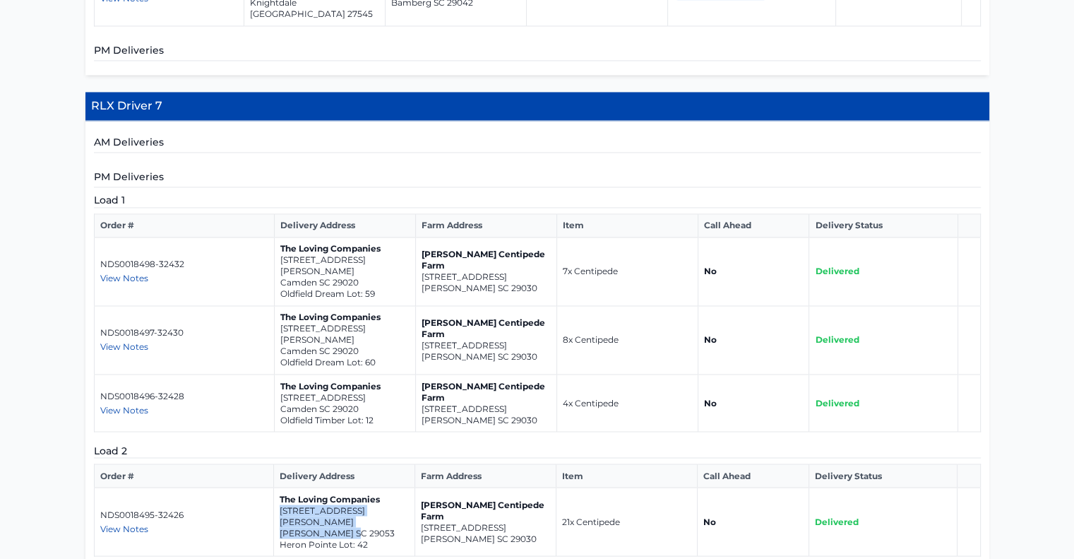
drag, startPoint x: 278, startPoint y: 306, endPoint x: 367, endPoint y: 319, distance: 89.1
click at [367, 487] on td "The Loving Companies [STREET_ADDRESS][PERSON_NAME][PERSON_NAME]" at bounding box center [343, 521] width 141 height 69
drag, startPoint x: 340, startPoint y: 424, endPoint x: 441, endPoint y: 435, distance: 101.5
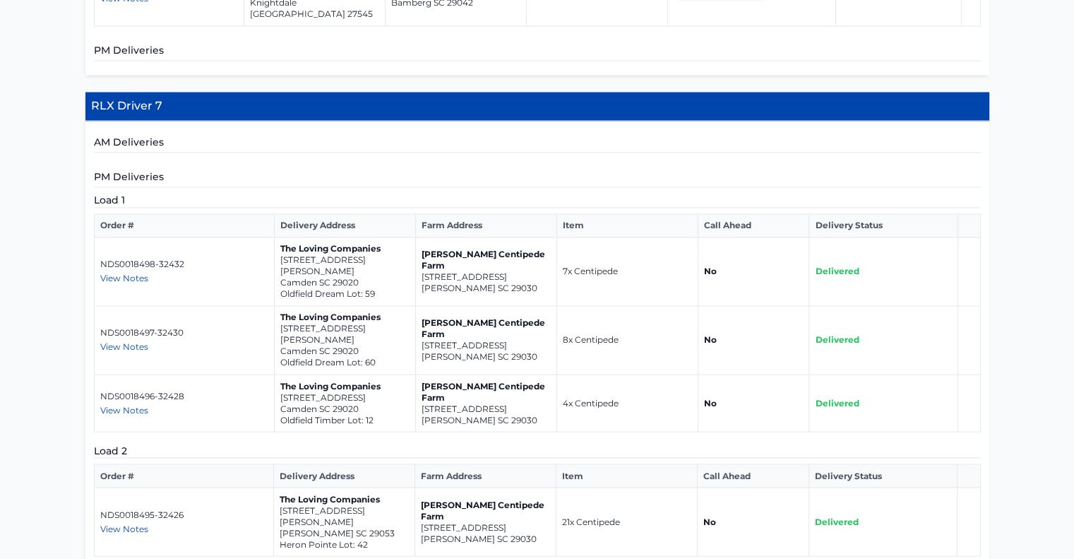
drag, startPoint x: 201, startPoint y: 418, endPoint x: 288, endPoint y: 431, distance: 87.9
